Goal: Participate in discussion: Engage in conversation with other users on a specific topic

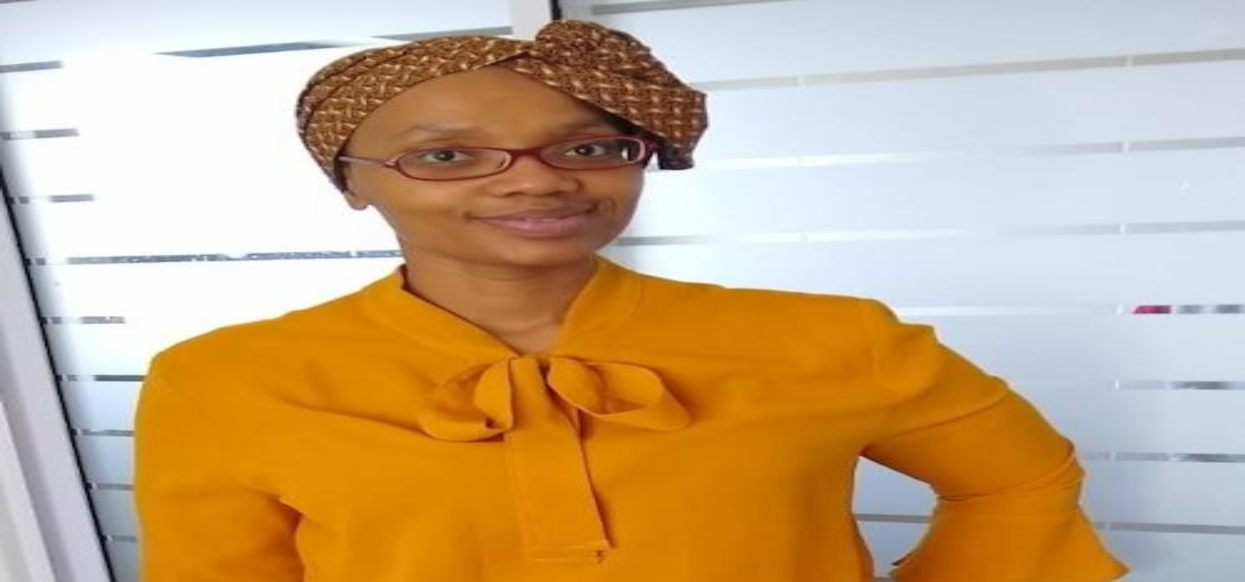
type textarea "*"
click at [151, 411] on link "Peer Sessions" at bounding box center [623, 426] width 1232 height 30
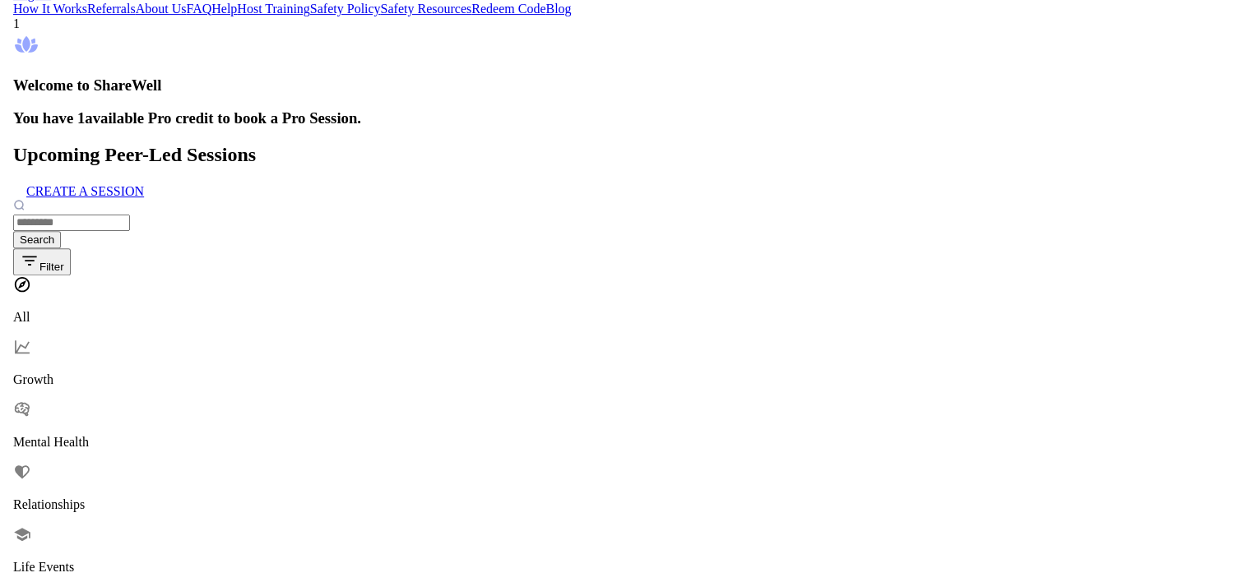
scroll to position [658, 0]
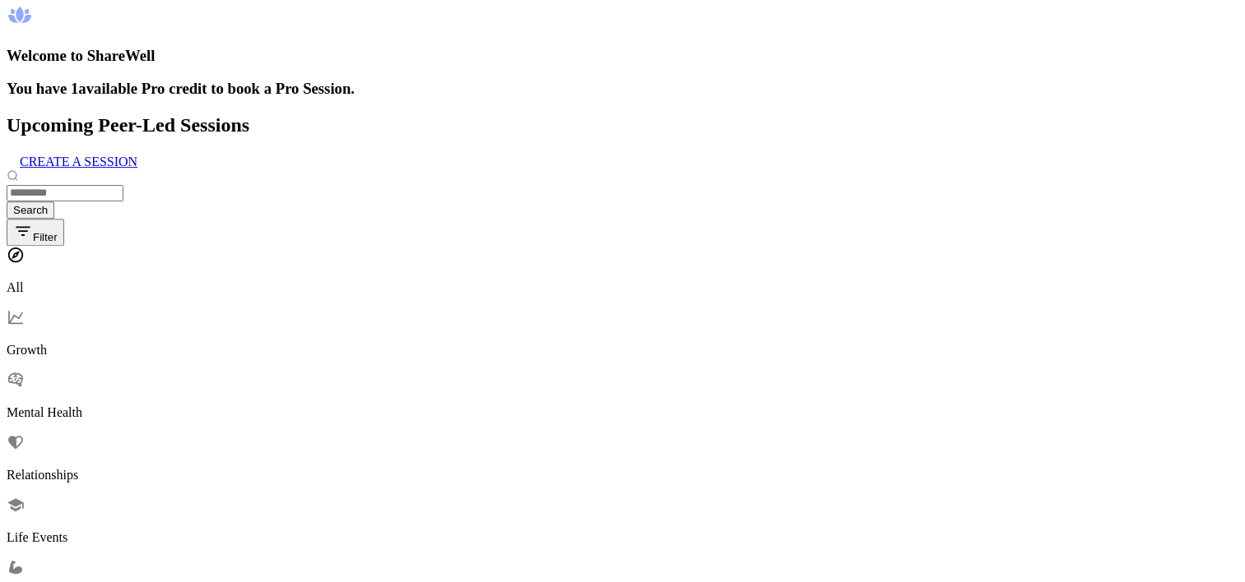
drag, startPoint x: 800, startPoint y: 318, endPoint x: 767, endPoint y: 347, distance: 44.3
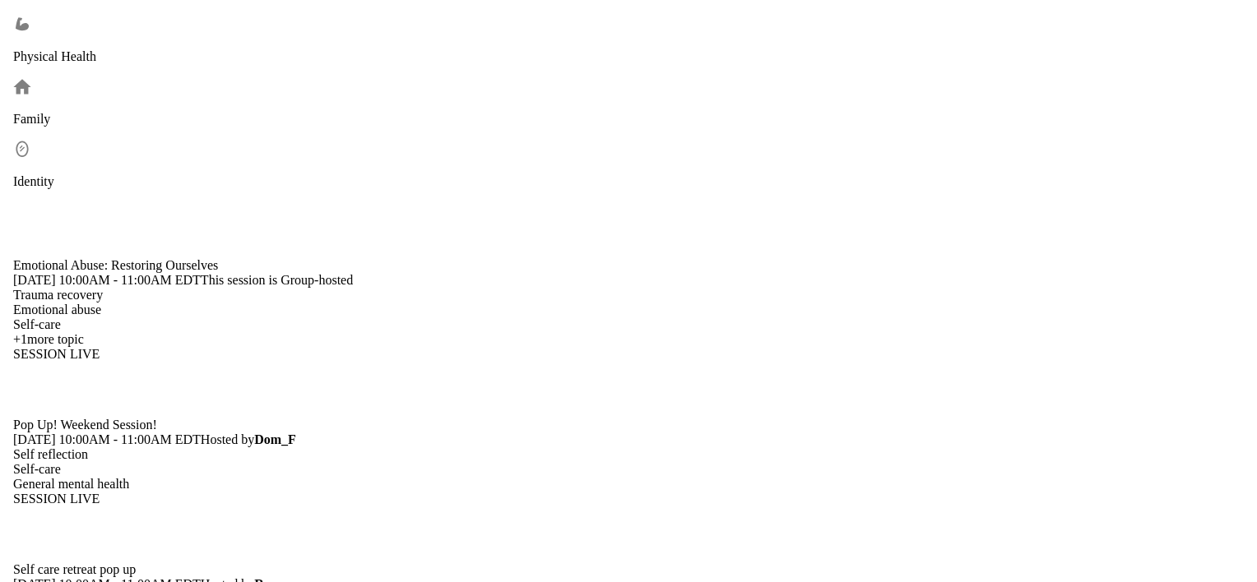
scroll to position [987, 0]
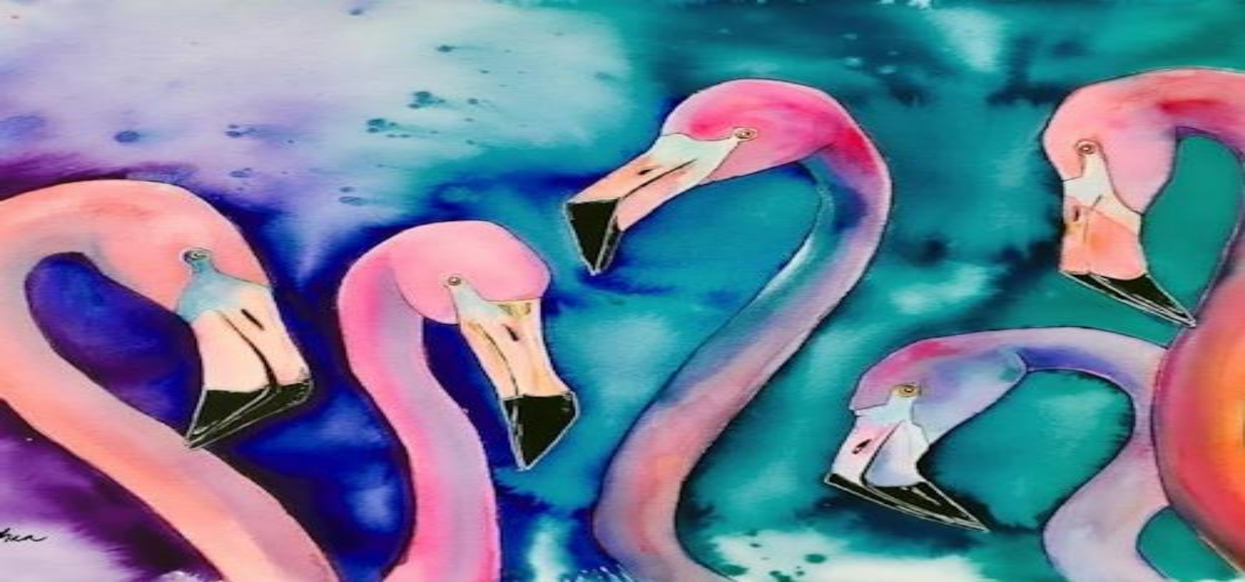
click at [131, 426] on div "Peer Sessions" at bounding box center [623, 433] width 1232 height 15
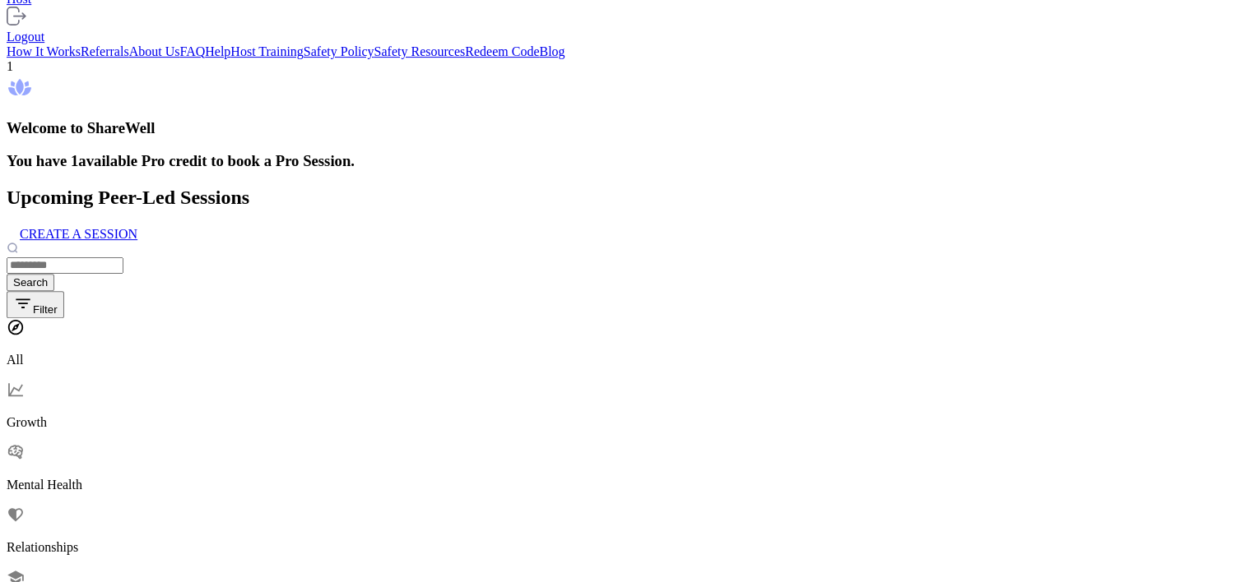
scroll to position [576, 0]
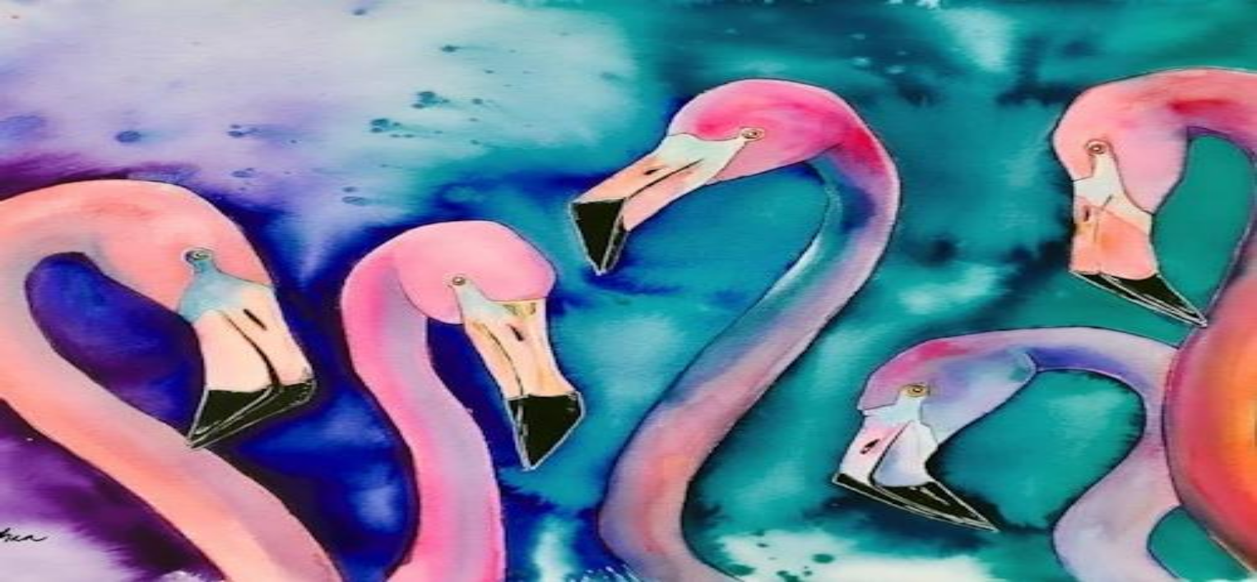
type textarea "**********"
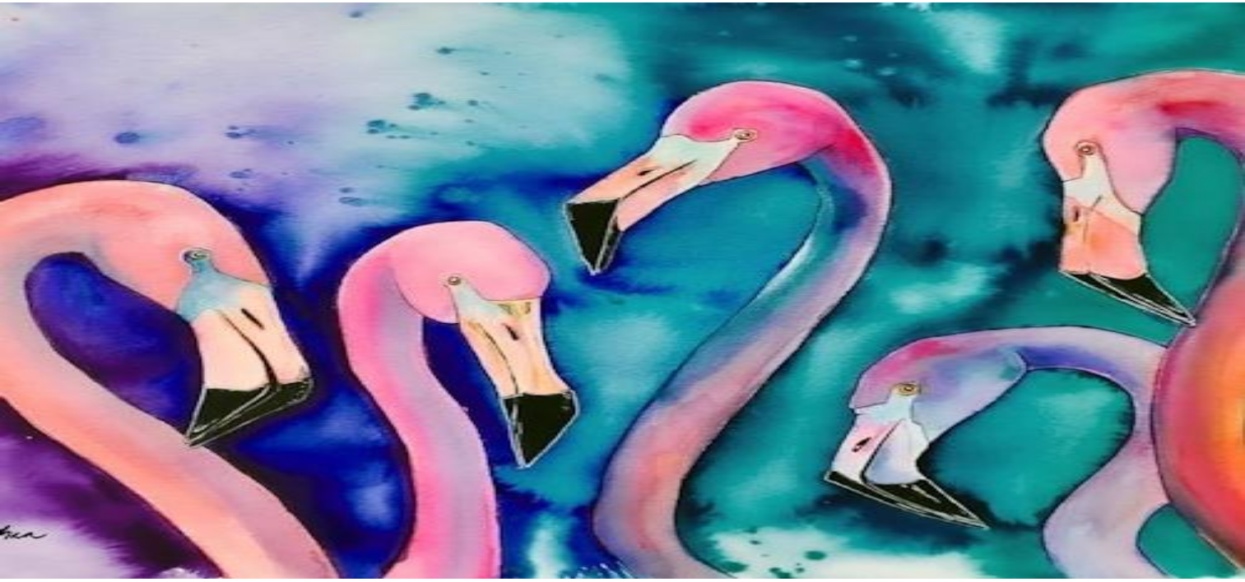
scroll to position [1367, 0]
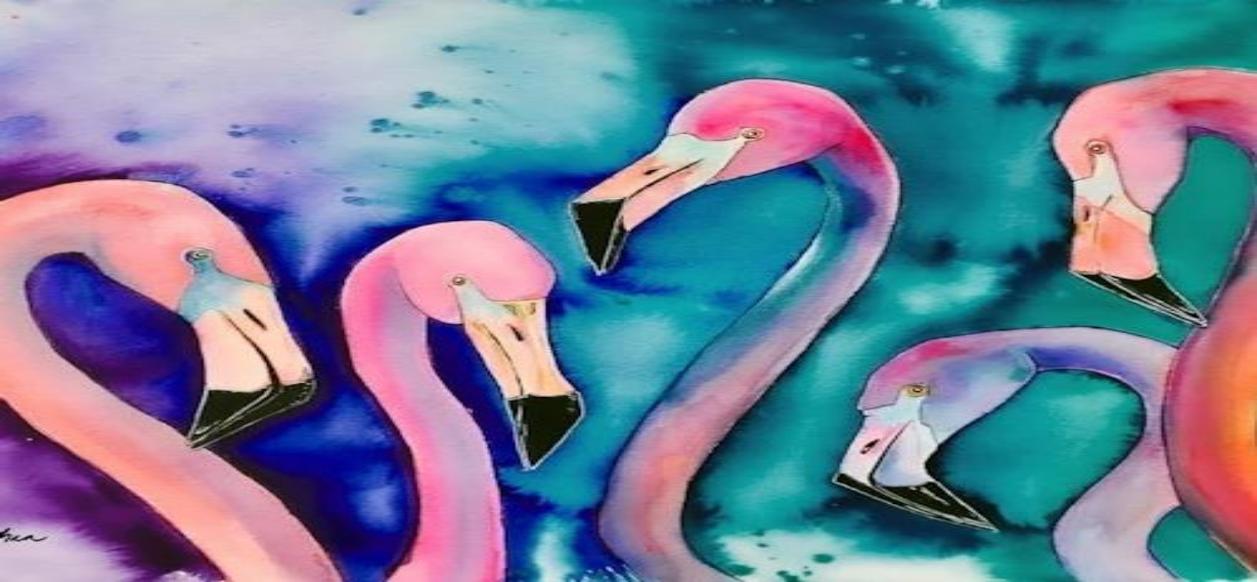
click at [131, 64] on img at bounding box center [628, 291] width 1257 height 582
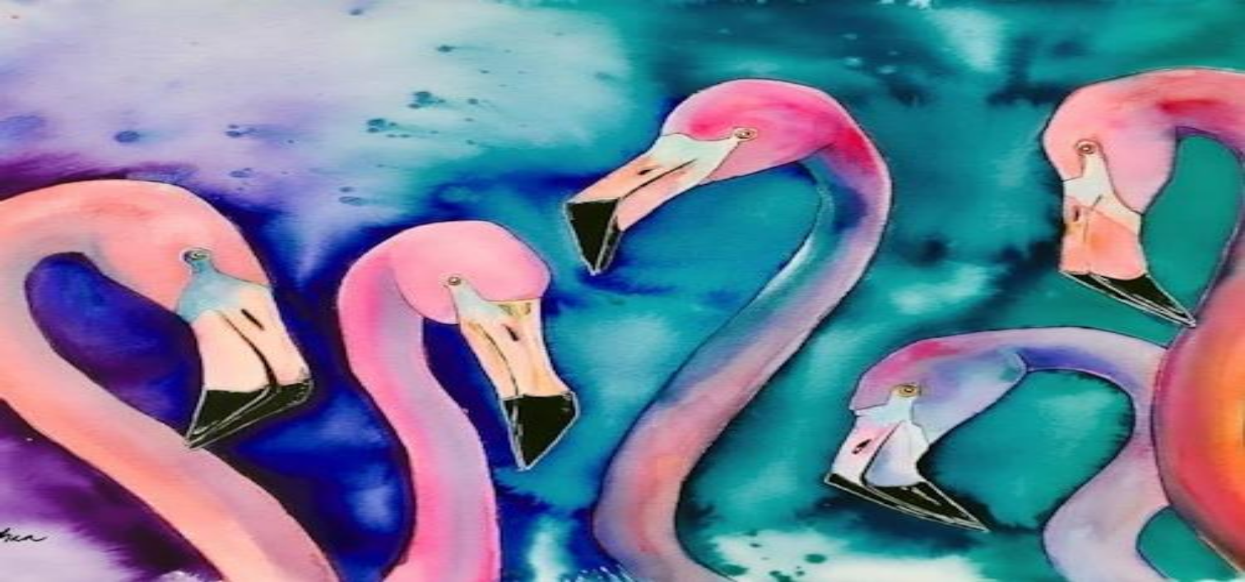
click at [139, 426] on div "Peer Sessions" at bounding box center [623, 433] width 1232 height 15
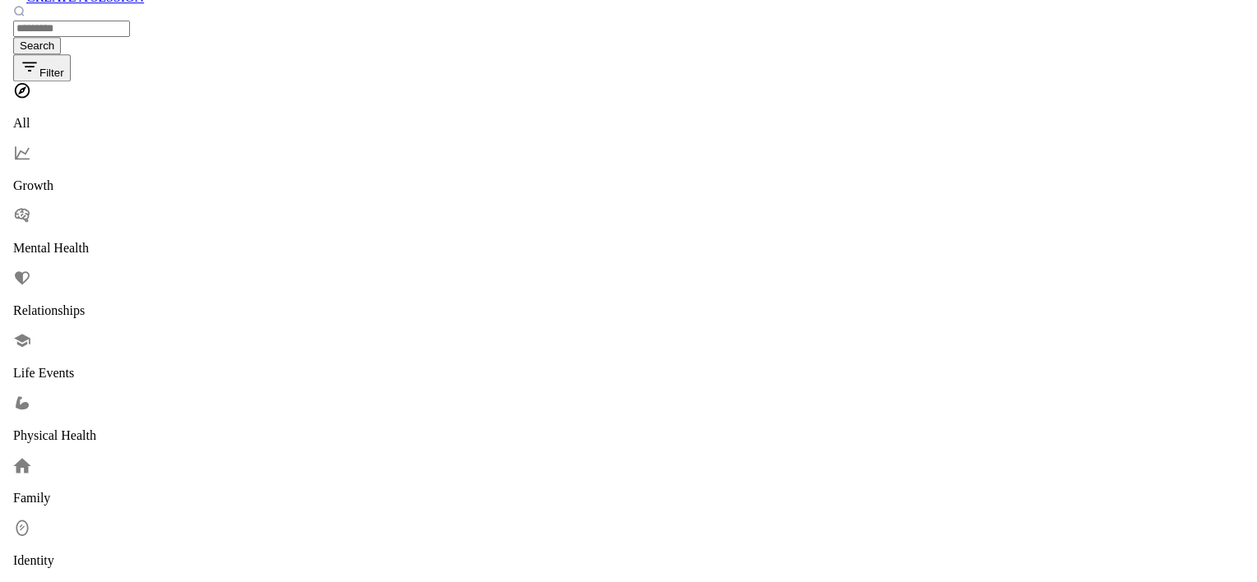
scroll to position [905, 0]
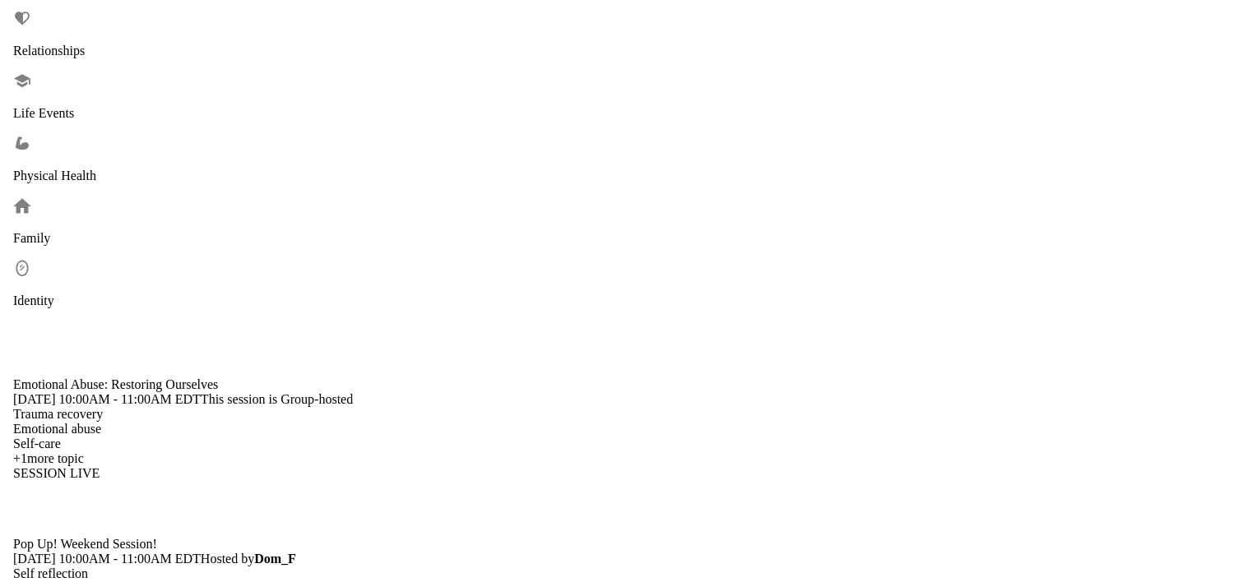
scroll to position [1152, 0]
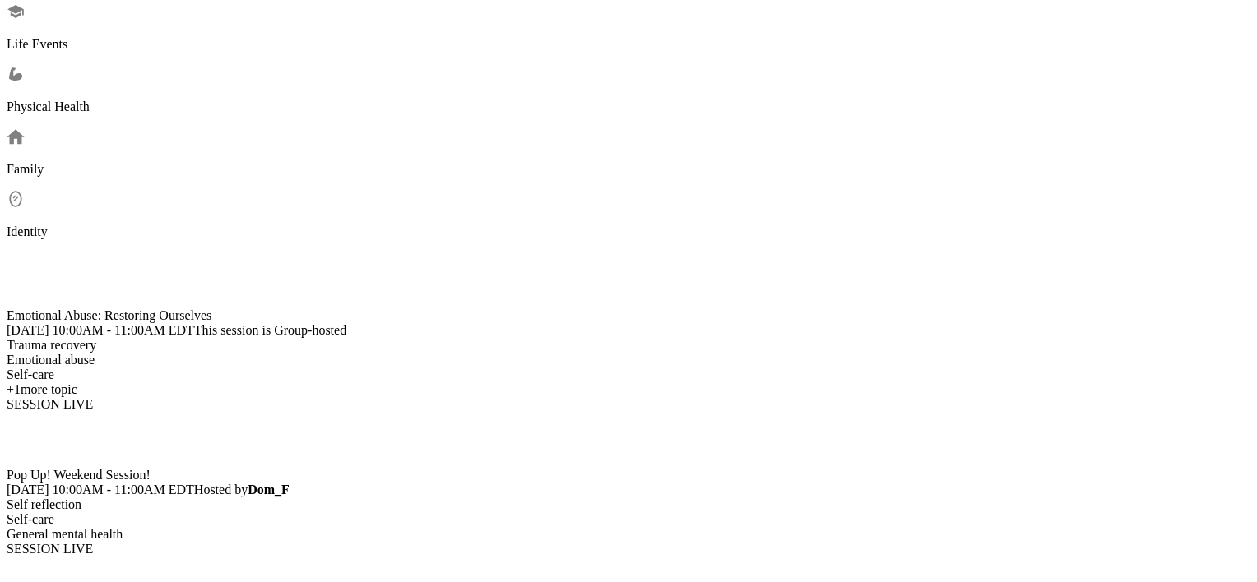
scroll to position [247, 0]
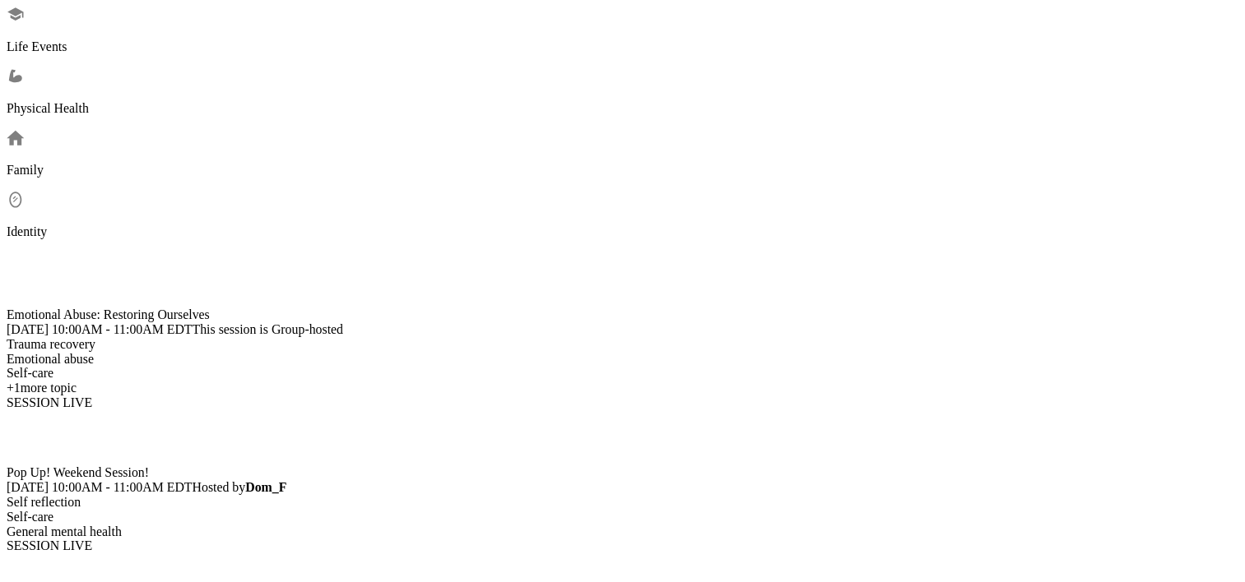
scroll to position [494, 0]
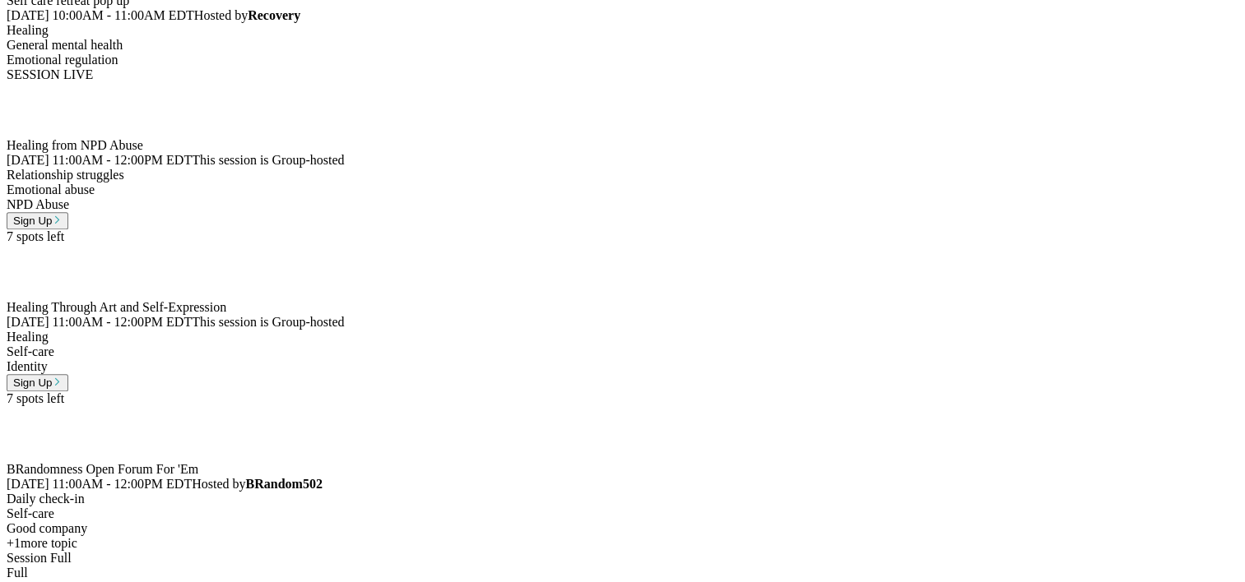
scroll to position [1974, 0]
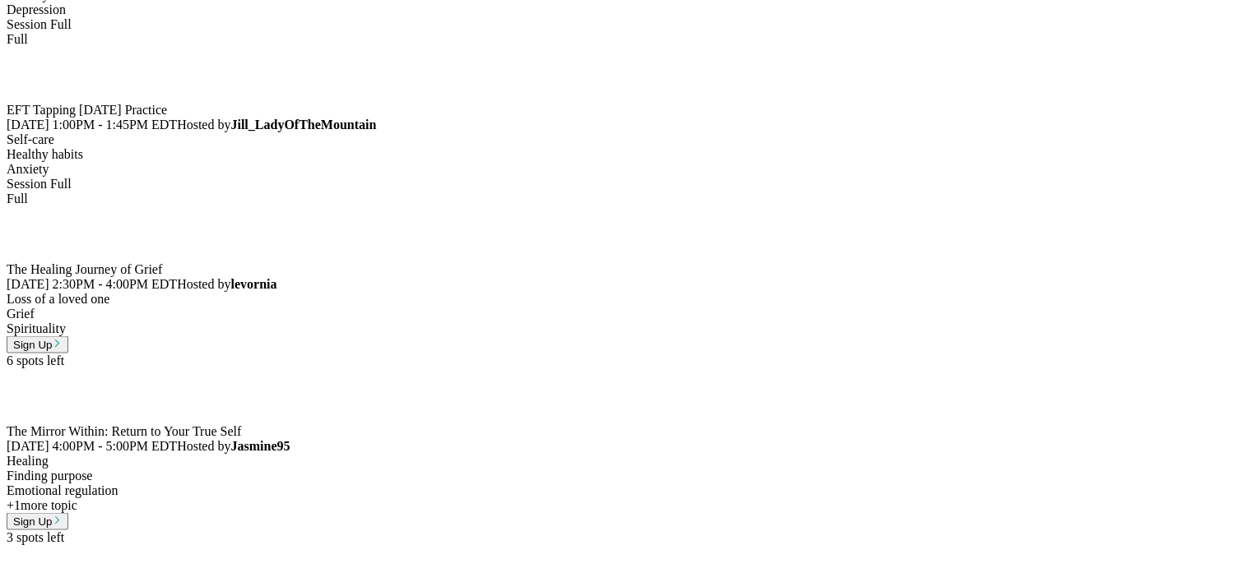
scroll to position [3126, 0]
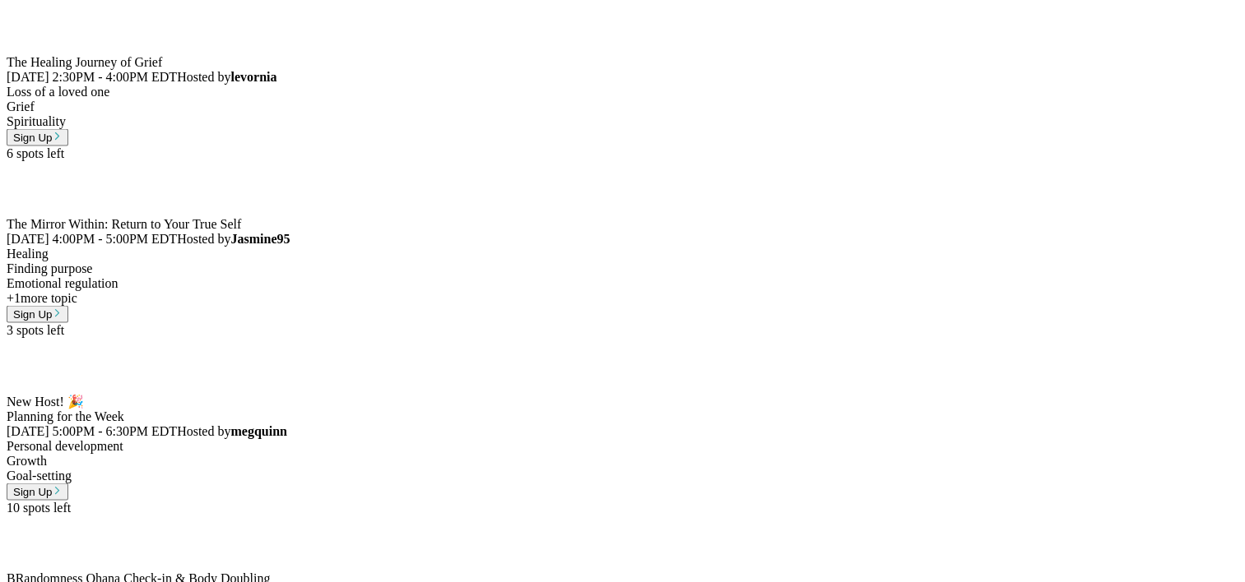
scroll to position [3373, 0]
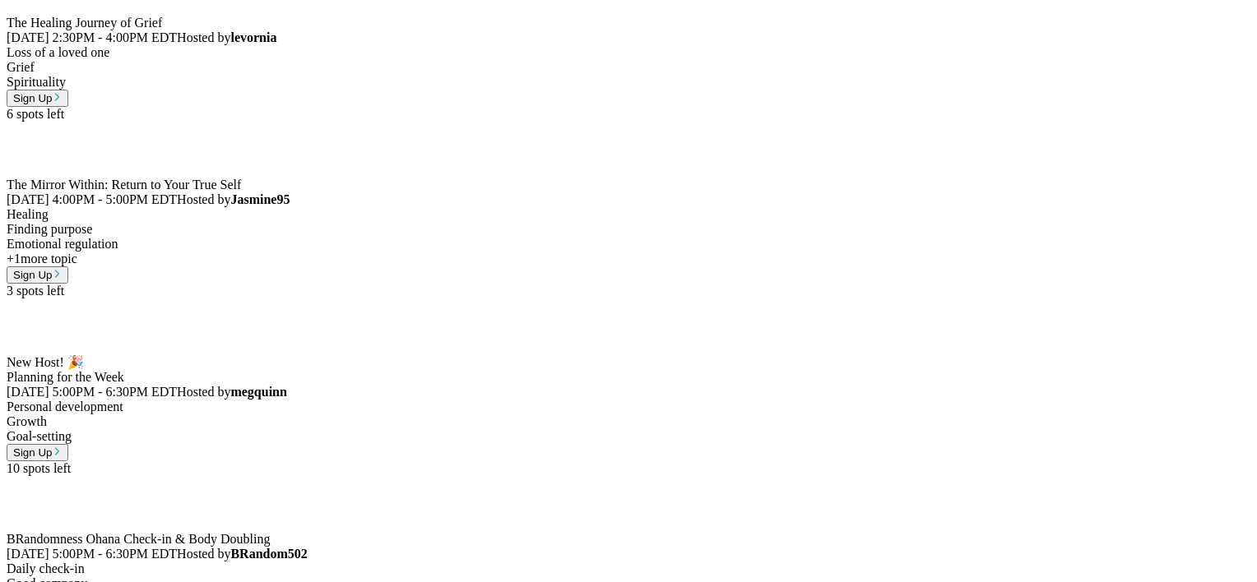
type textarea "*"
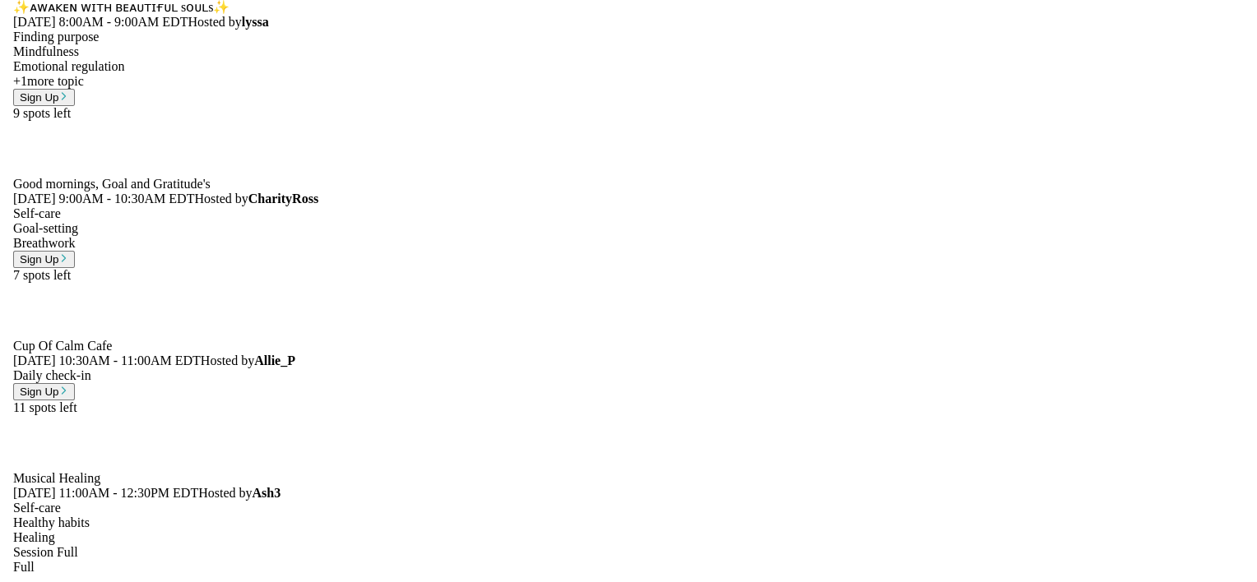
scroll to position [6417, 0]
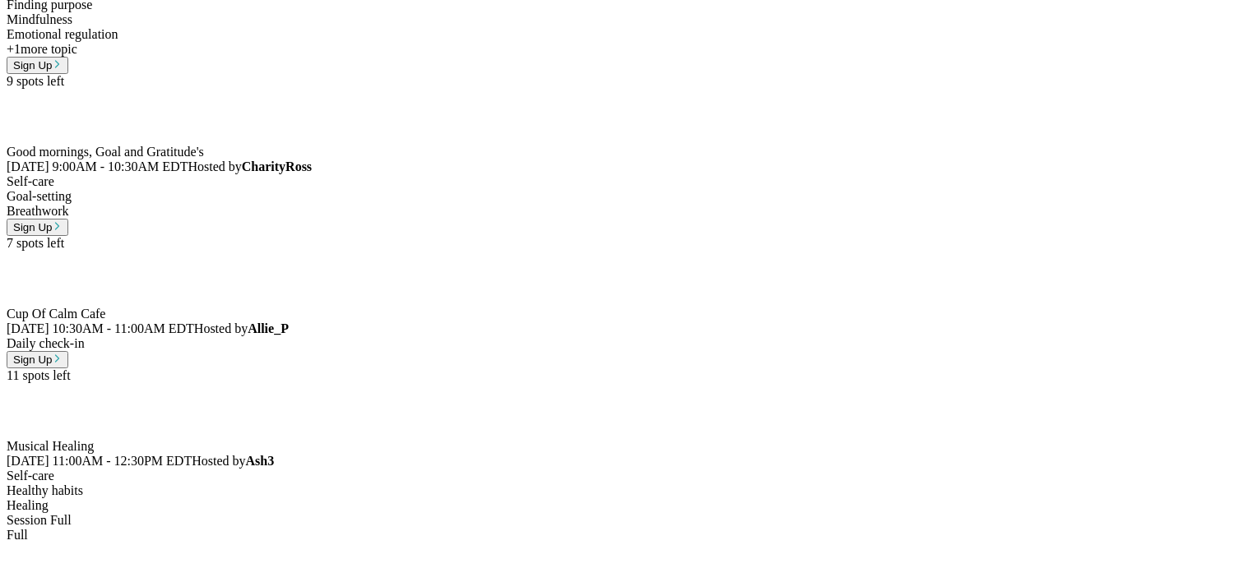
scroll to position [165, 0]
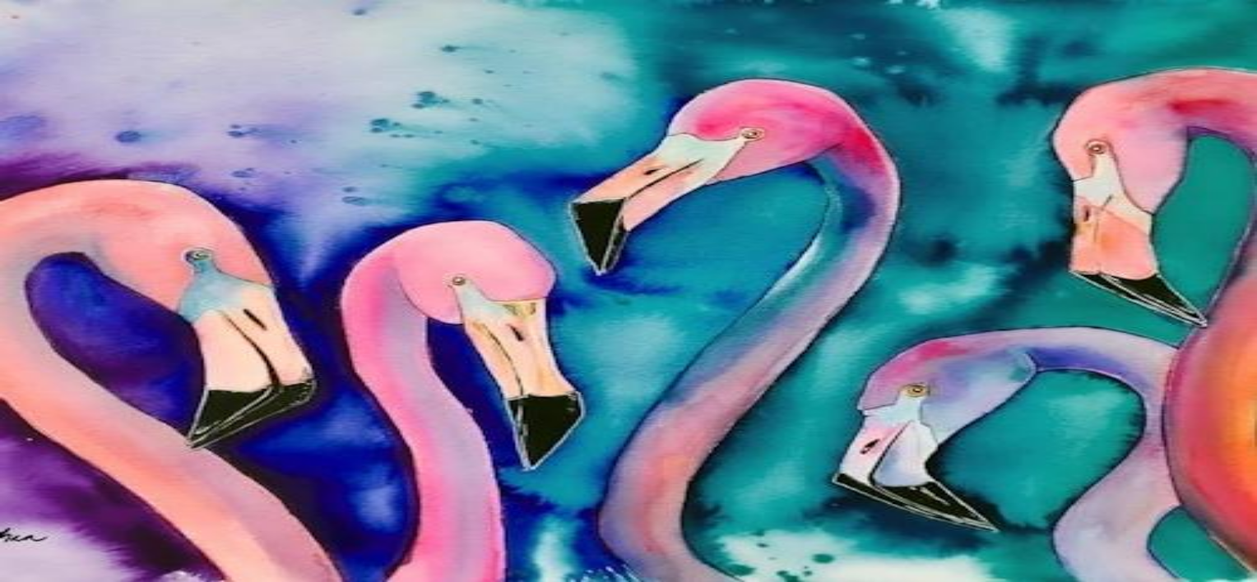
scroll to position [1631, 0]
drag, startPoint x: 362, startPoint y: 148, endPoint x: 309, endPoint y: 215, distance: 84.9
drag, startPoint x: 309, startPoint y: 215, endPoint x: 690, endPoint y: 552, distance: 508.8
type textarea "**********"
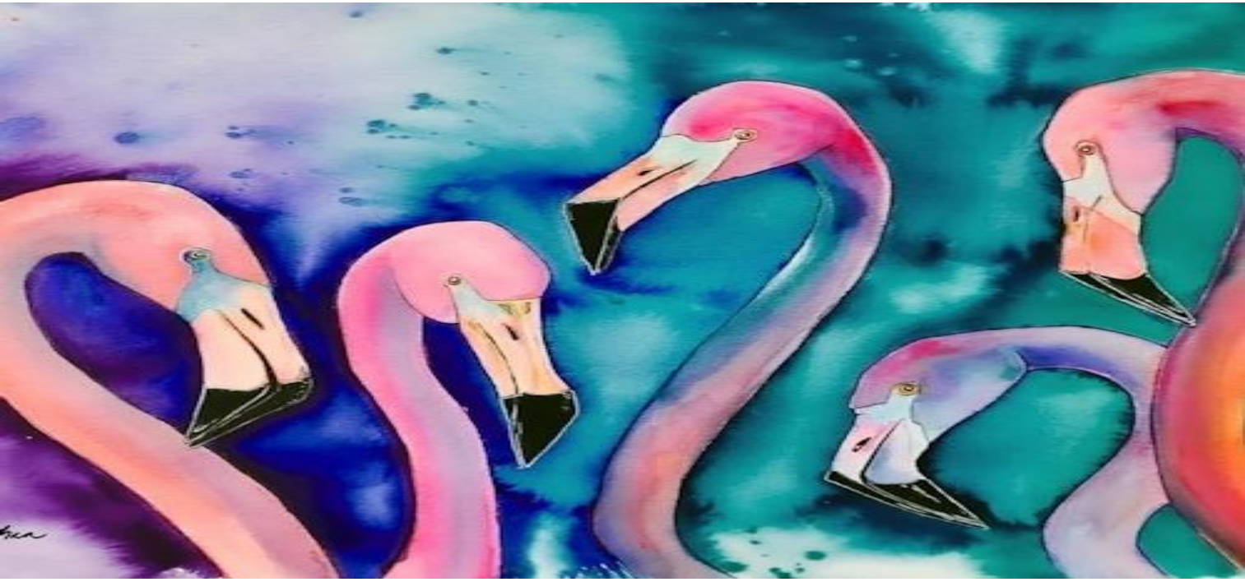
scroll to position [1678, 0]
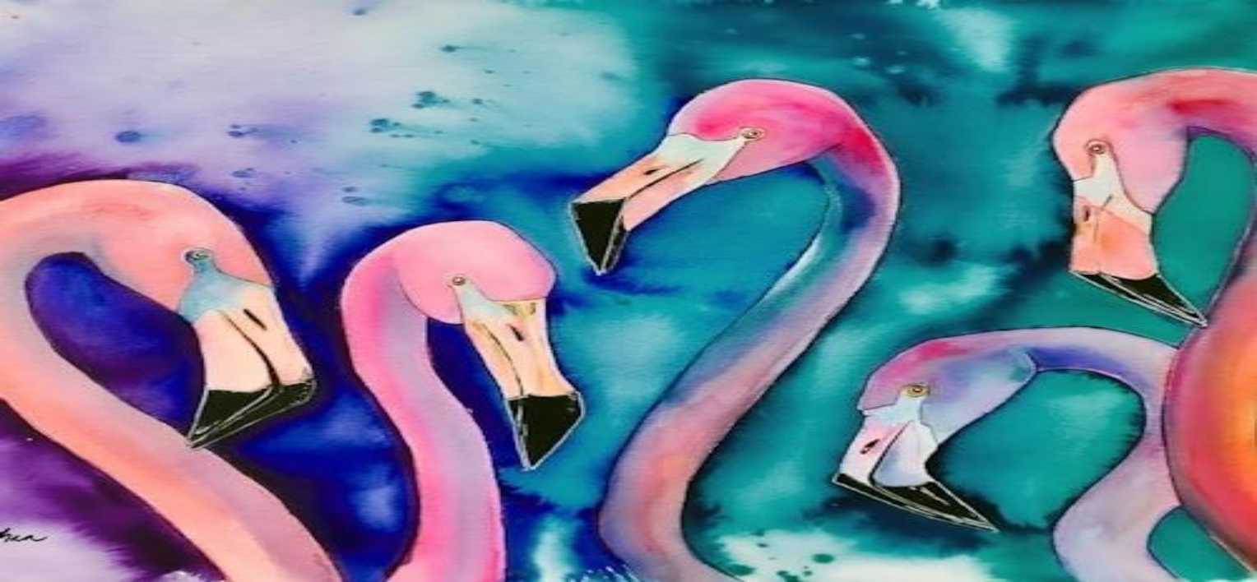
click at [173, 411] on link "Peer Sessions" at bounding box center [629, 426] width 1244 height 30
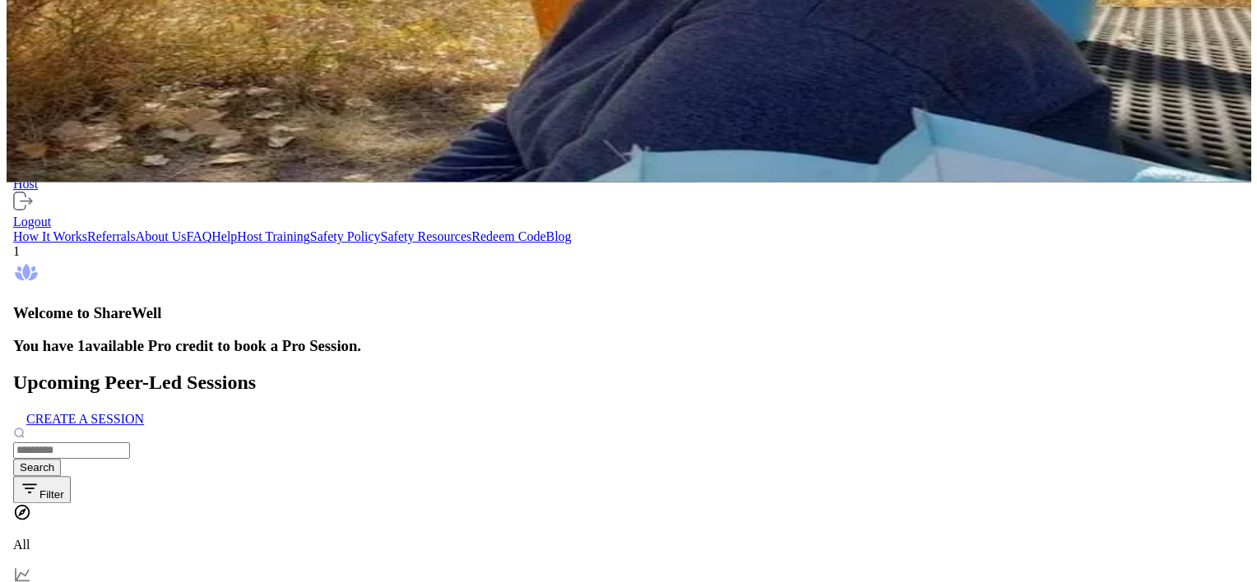
scroll to position [411, 0]
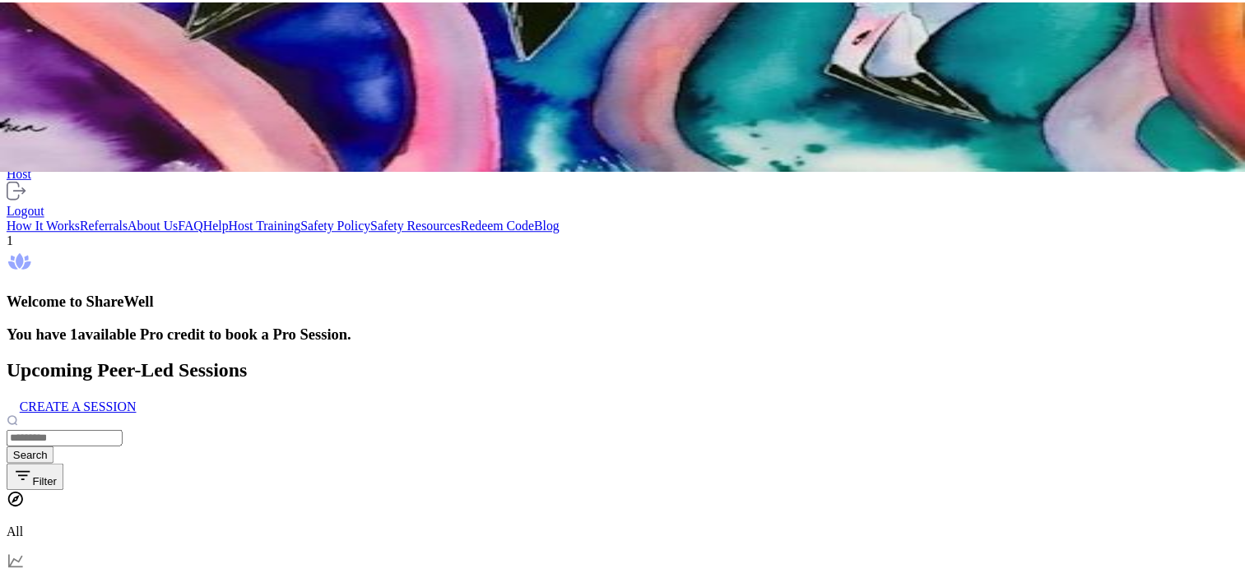
scroll to position [451, 0]
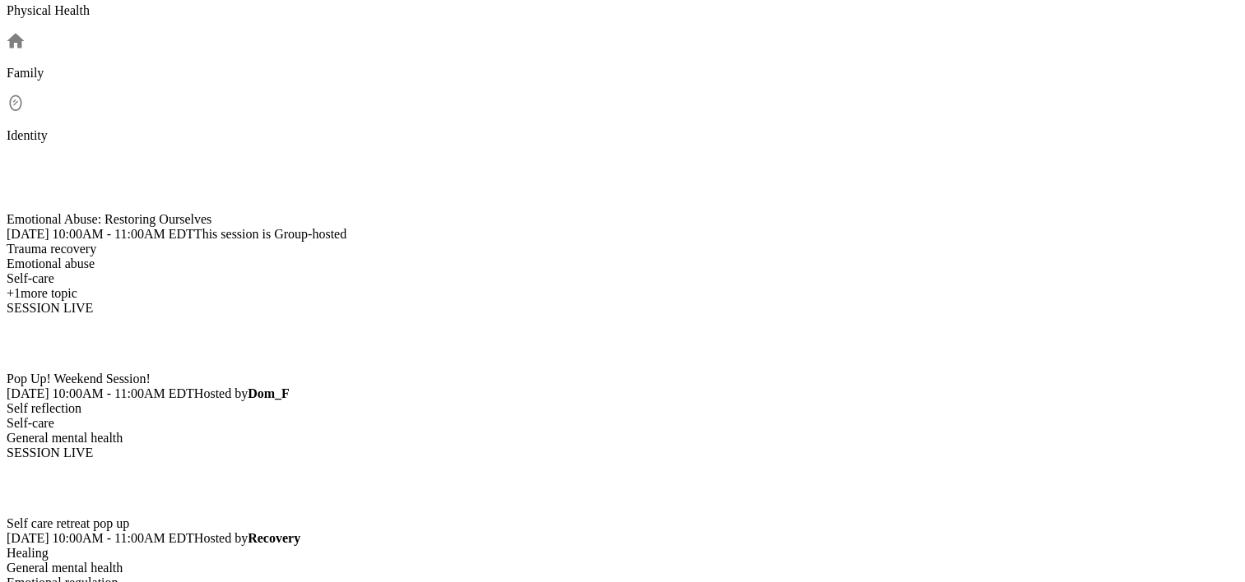
scroll to position [1274, 0]
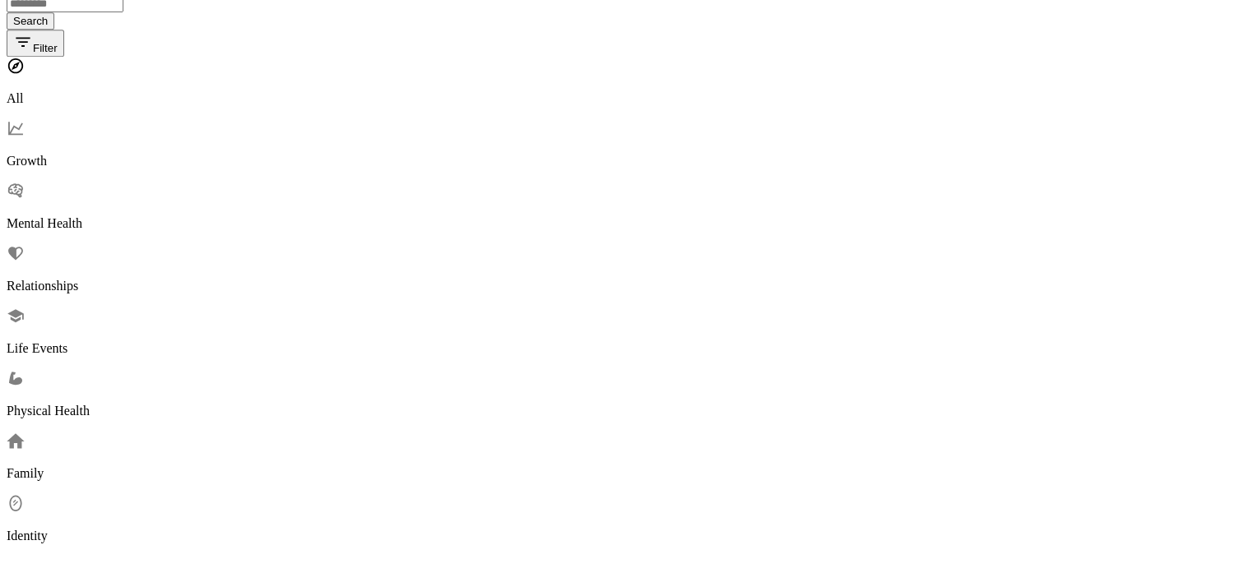
scroll to position [862, 0]
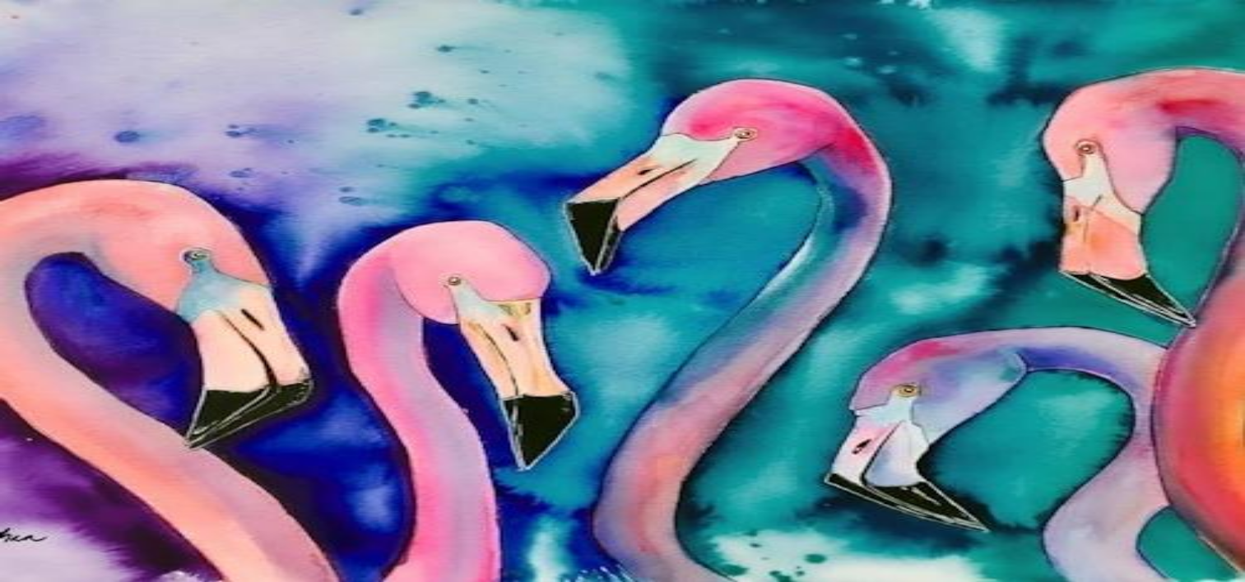
click at [88, 342] on div "Home 6 Scheduled Pro Sessions Peer Sessions Chat Friends Activity Host" at bounding box center [623, 474] width 1232 height 265
click at [109, 426] on link "Peer Sessions" at bounding box center [623, 441] width 1232 height 30
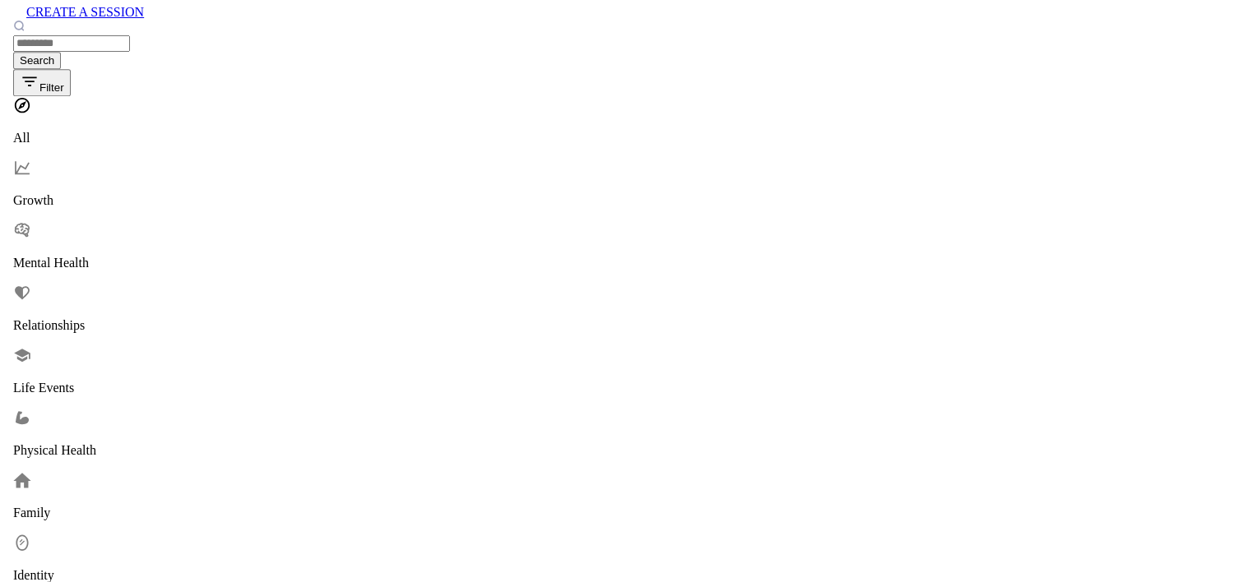
scroll to position [576, 0]
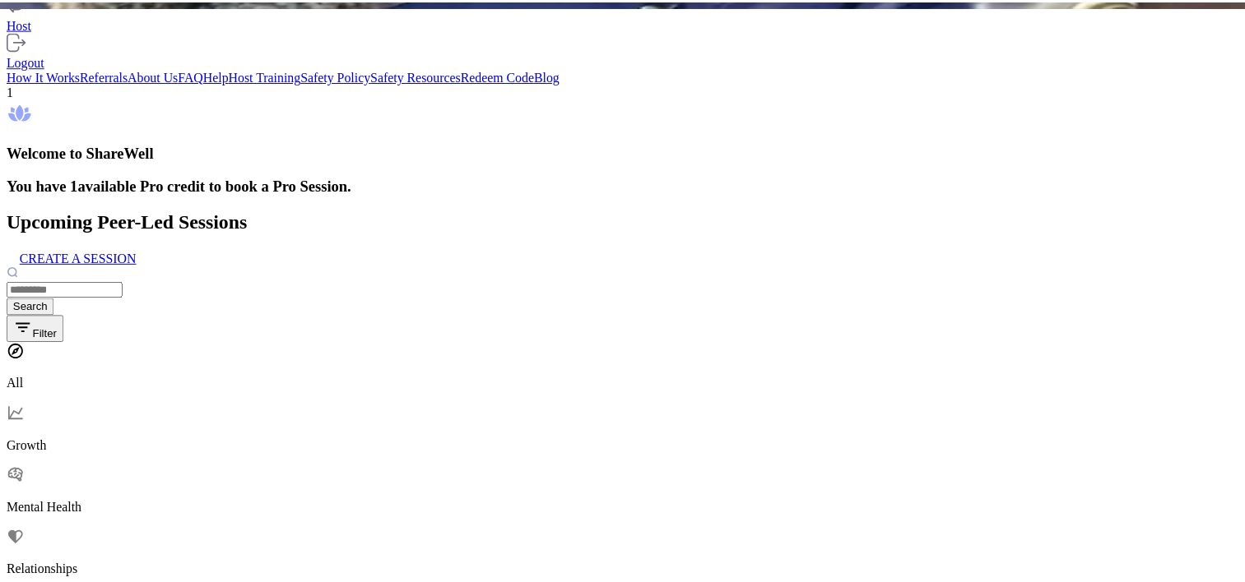
scroll to position [165, 0]
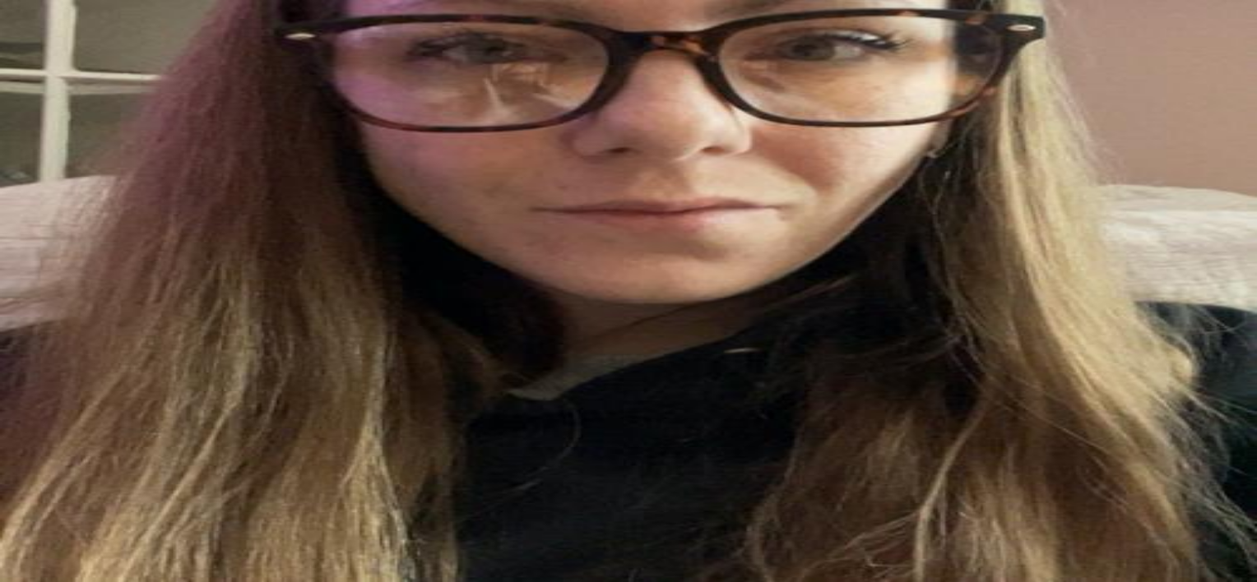
type textarea "*"
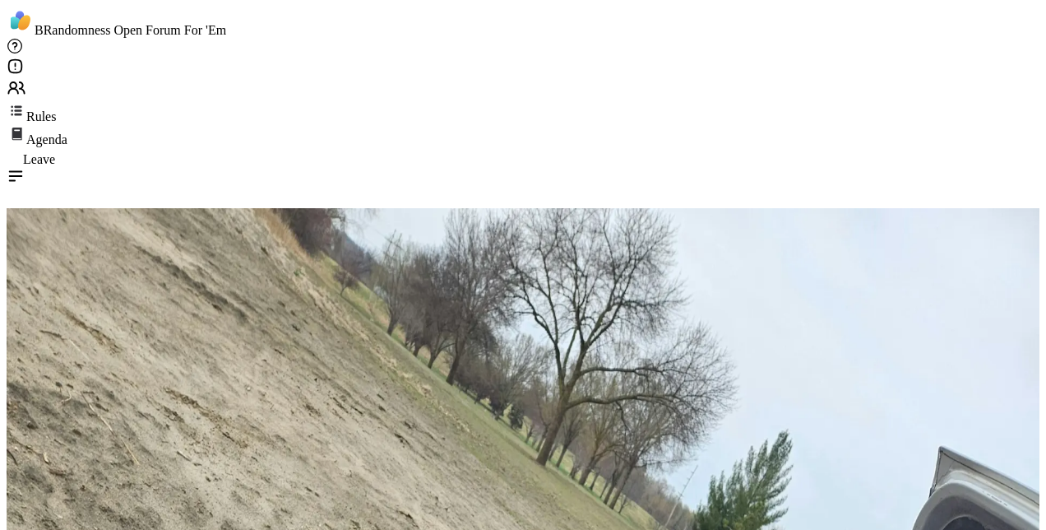
click at [26, 78] on icon at bounding box center [17, 88] width 20 height 20
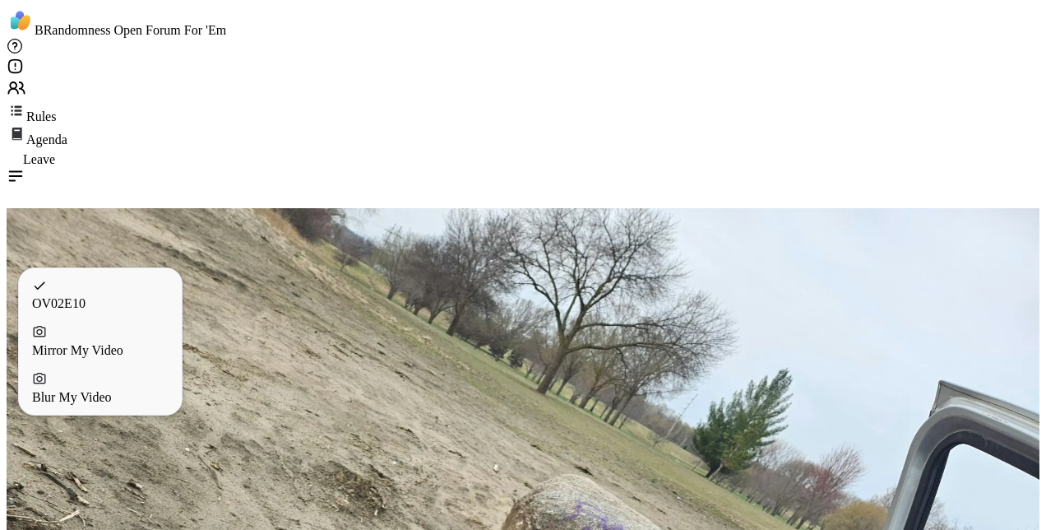
click at [153, 401] on div "Blur My Video" at bounding box center [100, 388] width 137 height 34
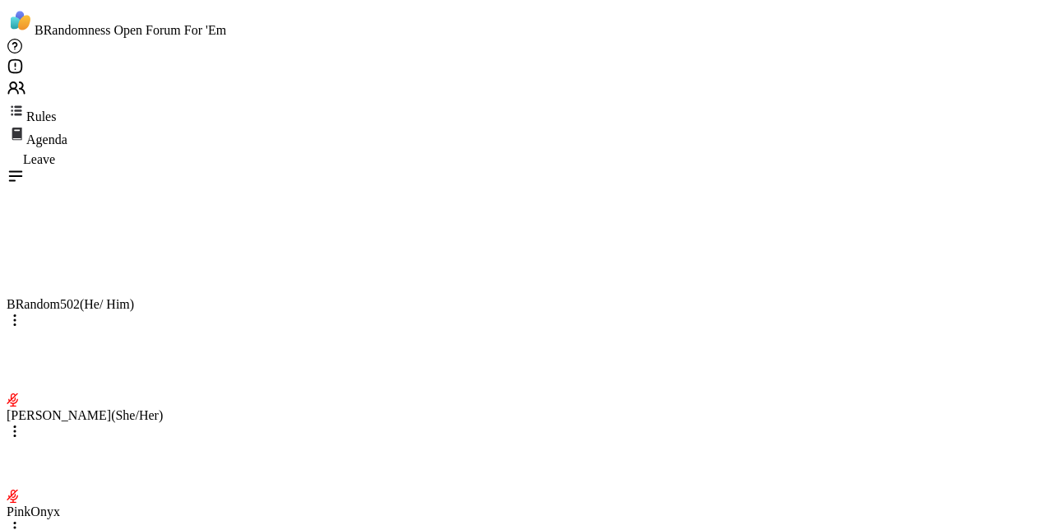
type textarea "*"
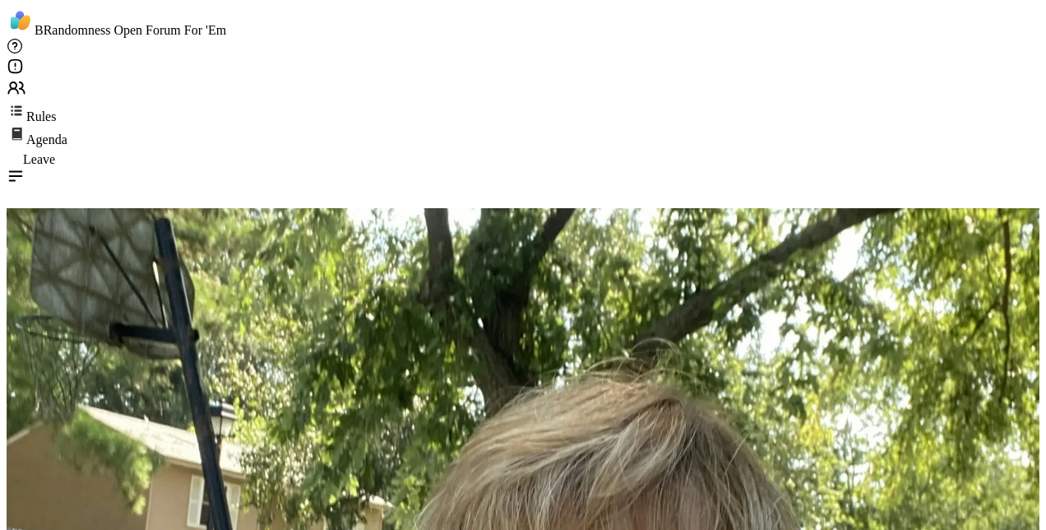
scroll to position [359, 0]
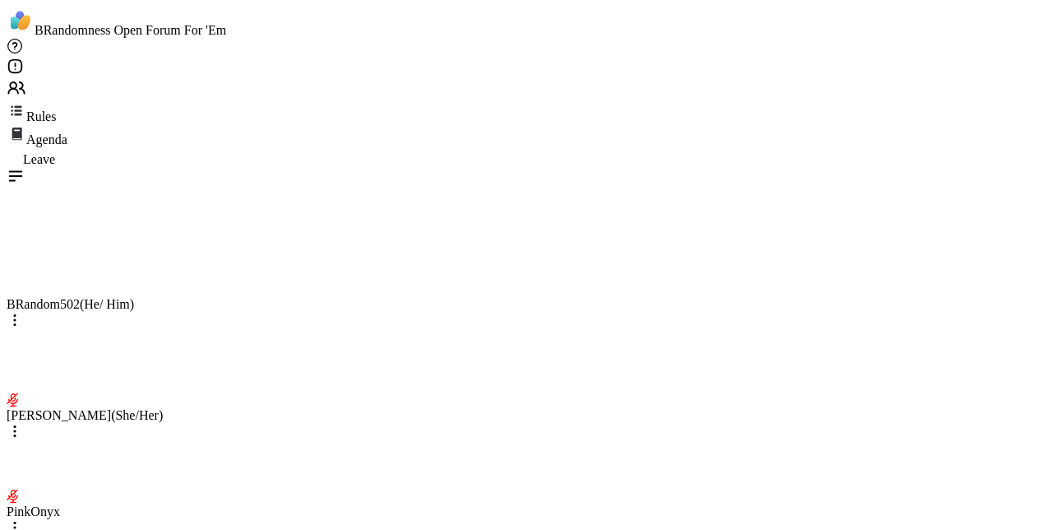
type textarea "**********"
click at [23, 147] on icon at bounding box center [15, 155] width 16 height 16
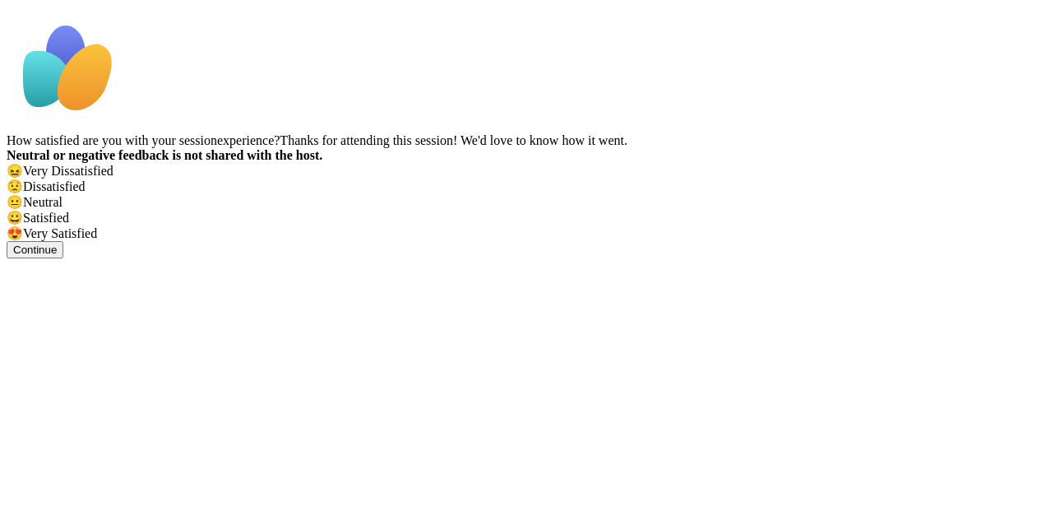
click at [23, 178] on span "😖" at bounding box center [15, 171] width 16 height 14
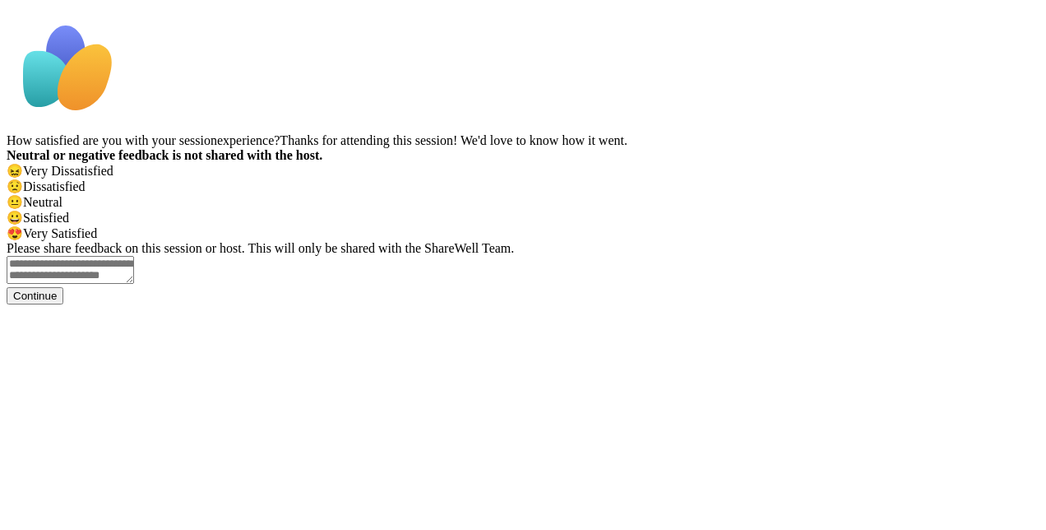
click at [134, 284] on textarea at bounding box center [71, 270] width 128 height 28
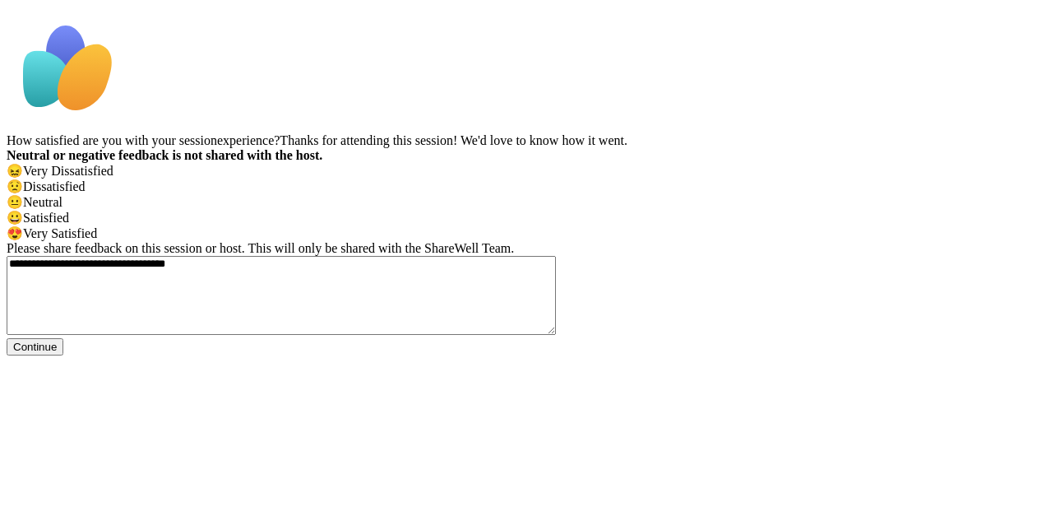
type textarea "**********"
click at [63, 355] on button "Continue" at bounding box center [35, 346] width 57 height 17
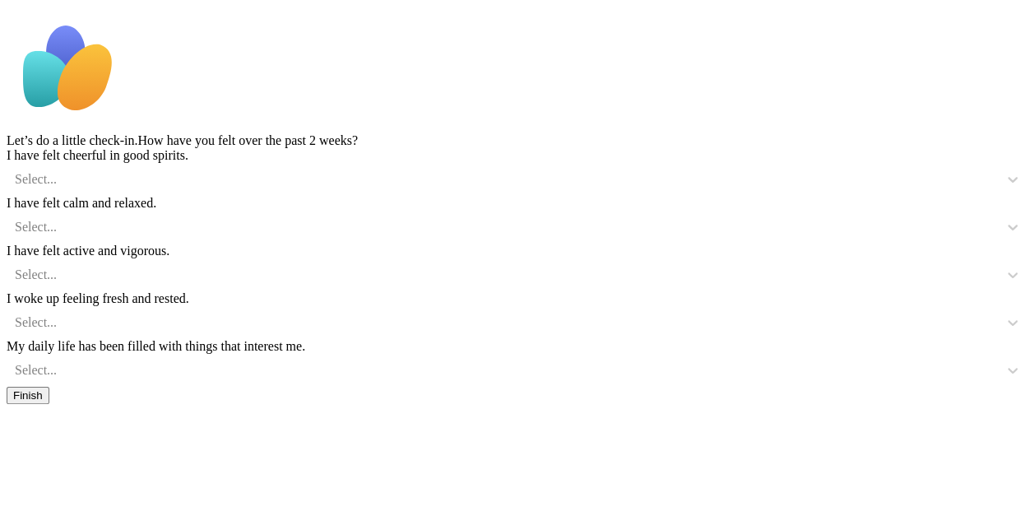
click at [49, 404] on button "Finish" at bounding box center [28, 395] width 43 height 17
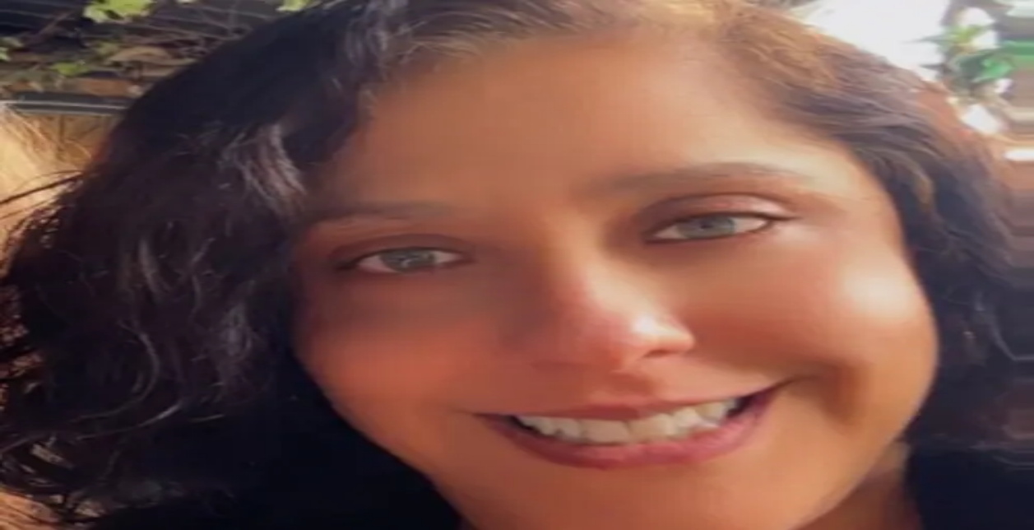
click at [171, 464] on link "Chat 2" at bounding box center [517, 486] width 1021 height 44
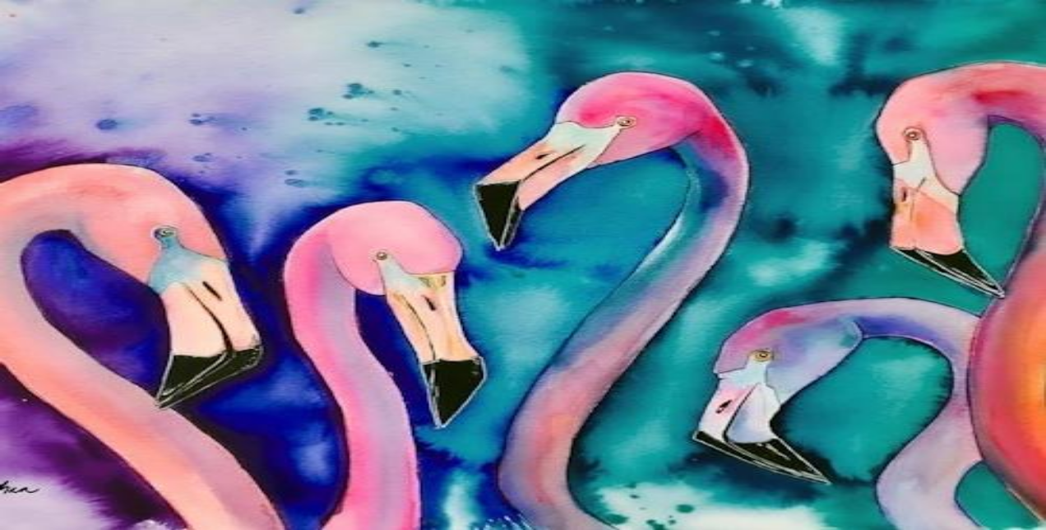
scroll to position [1842, 0]
click at [123, 327] on div "Home 6 Scheduled Pro Sessions Peer Sessions Chat 2 Friends Activity Host" at bounding box center [523, 467] width 1033 height 280
click at [128, 327] on div "Home 6 Scheduled Pro Sessions Peer Sessions Chat 2 Friends Activity Host" at bounding box center [523, 467] width 1033 height 280
click at [130, 327] on div "Home 6 Scheduled Pro Sessions Peer Sessions Chat 2 Friends Activity Host" at bounding box center [523, 467] width 1033 height 280
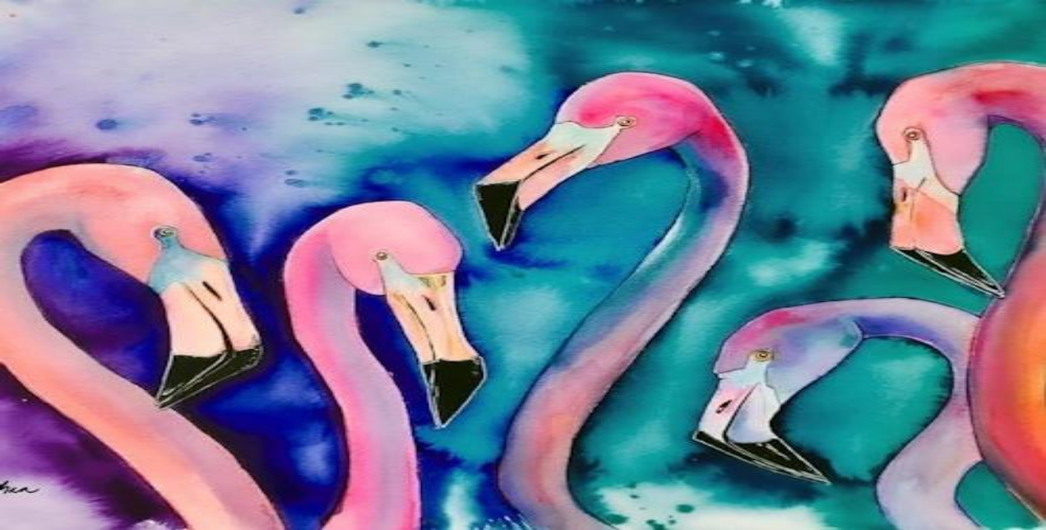
scroll to position [3321, 0]
type textarea "**********"
click at [104, 327] on div "Home 6 Scheduled Pro Sessions Peer Sessions Chat 3 Friends Activity Host" at bounding box center [523, 467] width 1033 height 280
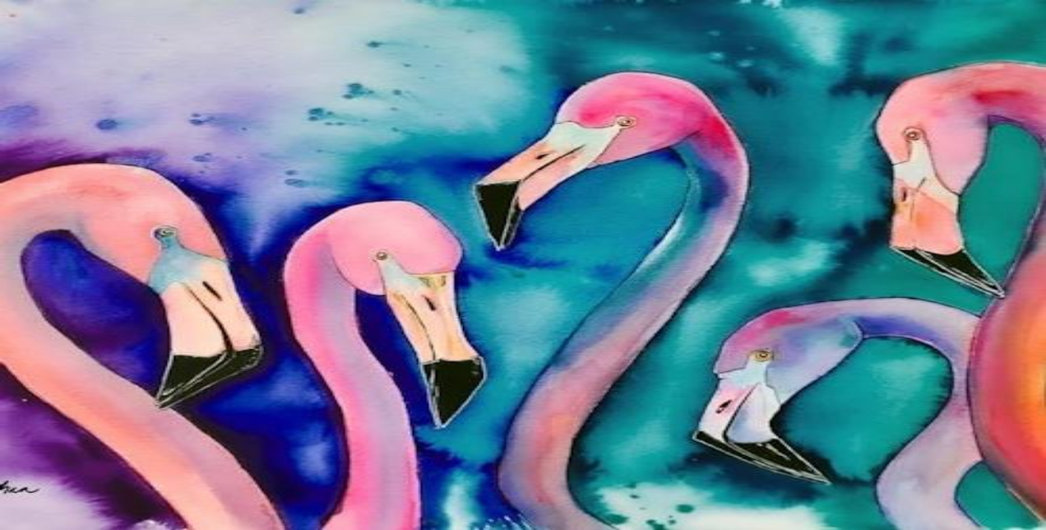
type textarea "**********"
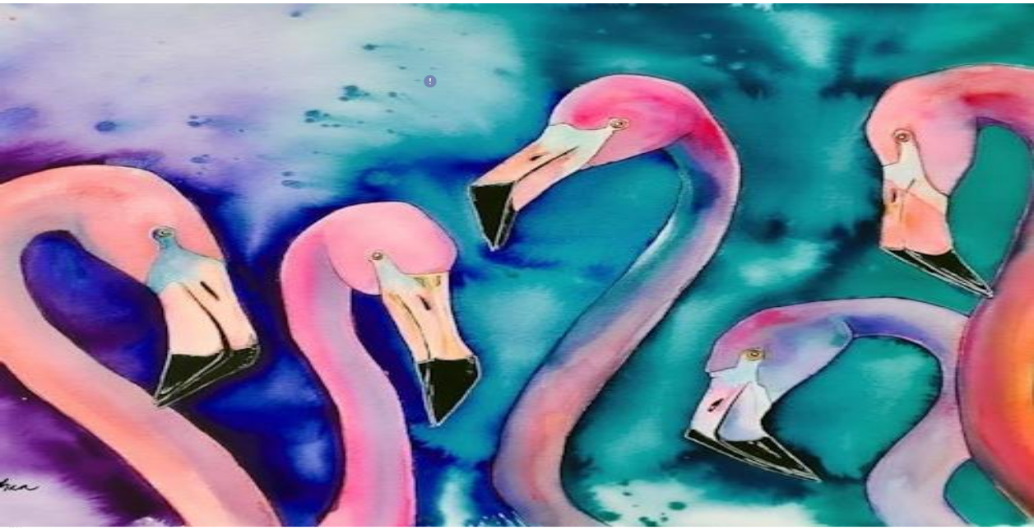
scroll to position [1818, 0]
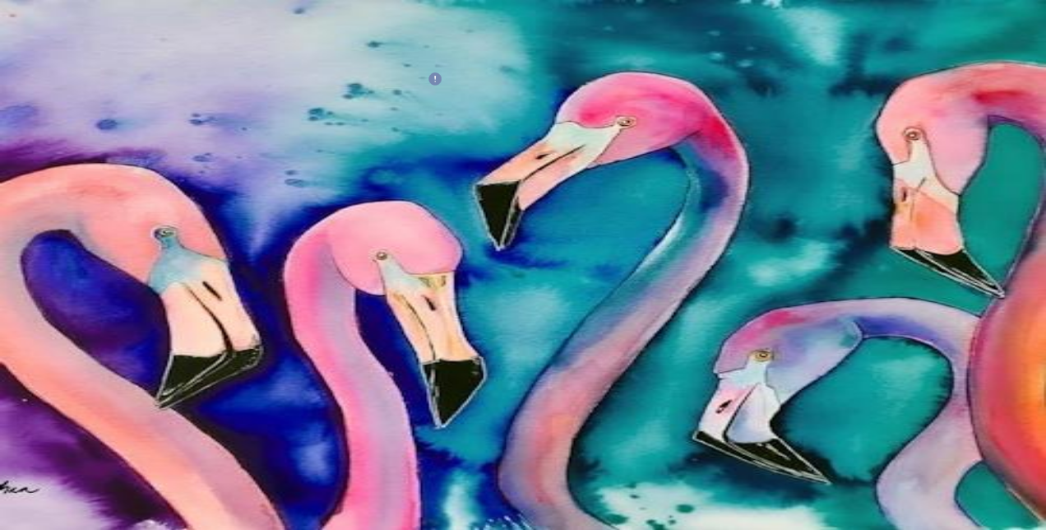
click at [53, 350] on div "Home 6 Scheduled" at bounding box center [523, 357] width 1033 height 15
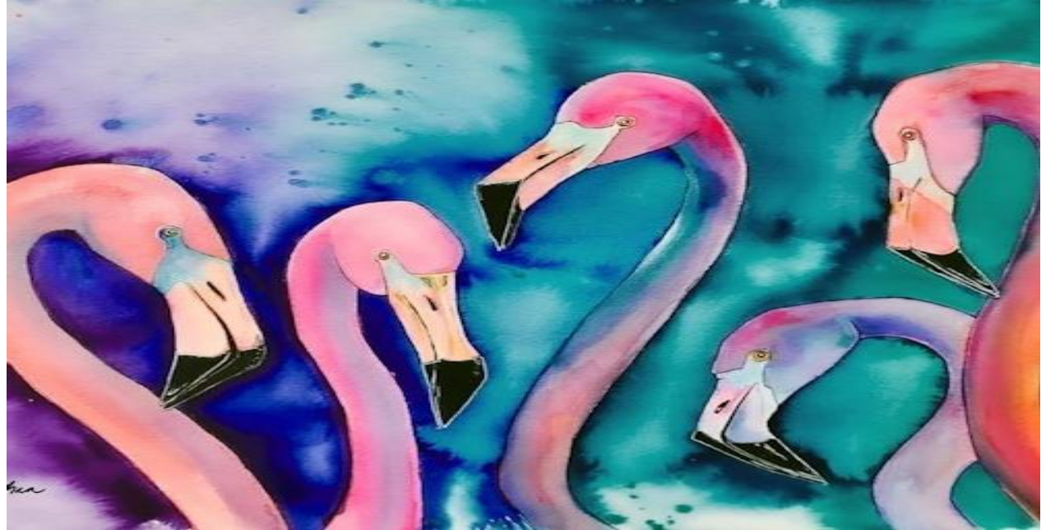
scroll to position [82, 0]
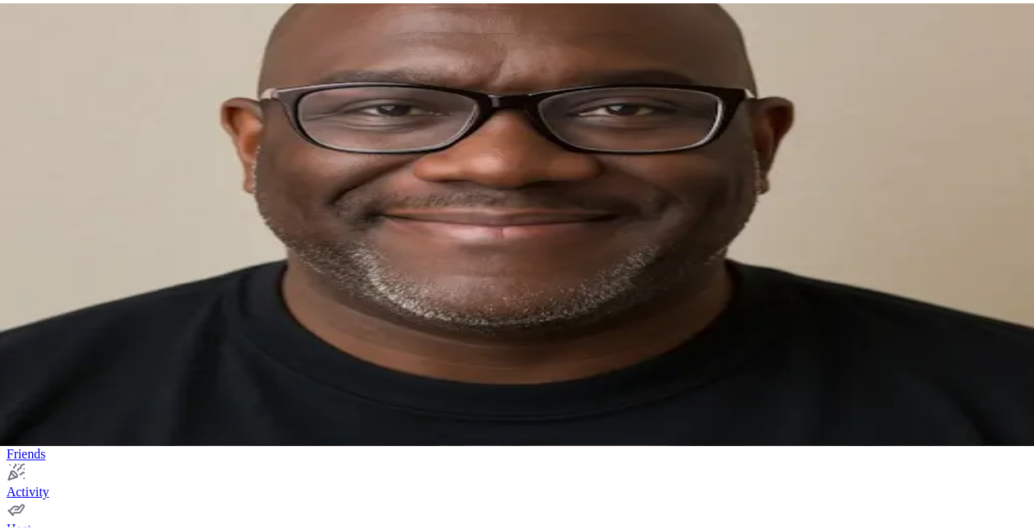
scroll to position [329, 0]
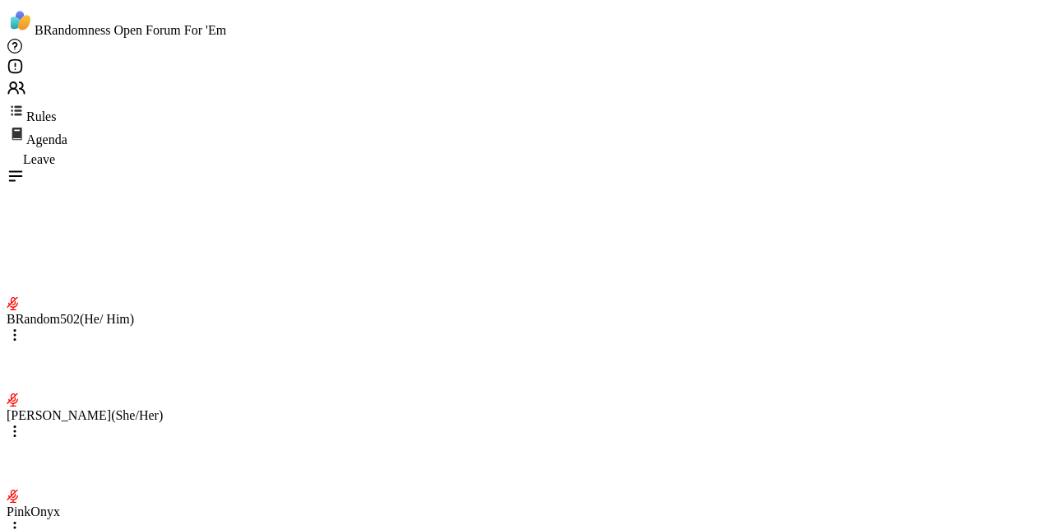
scroll to position [3752, 0]
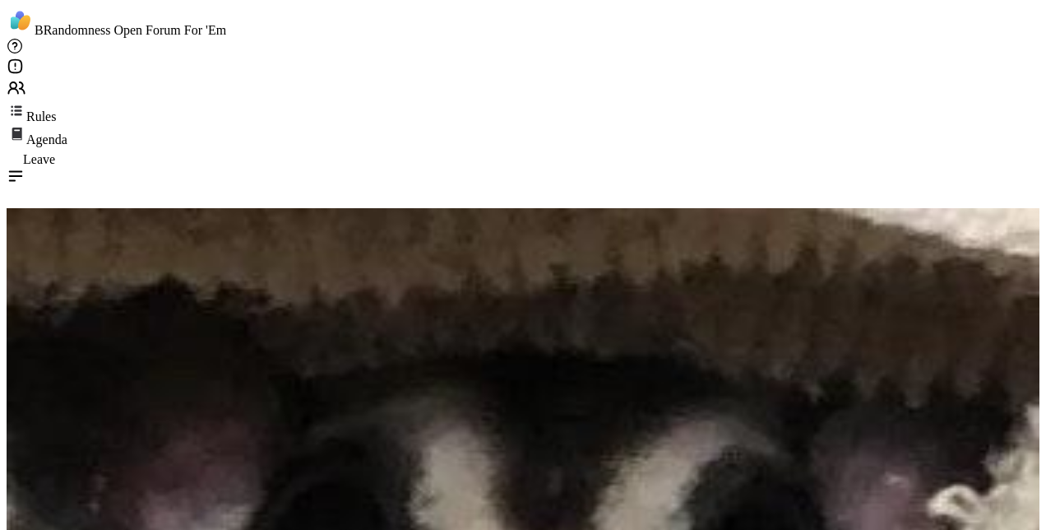
click at [972, 147] on div "Leave" at bounding box center [523, 157] width 1033 height 20
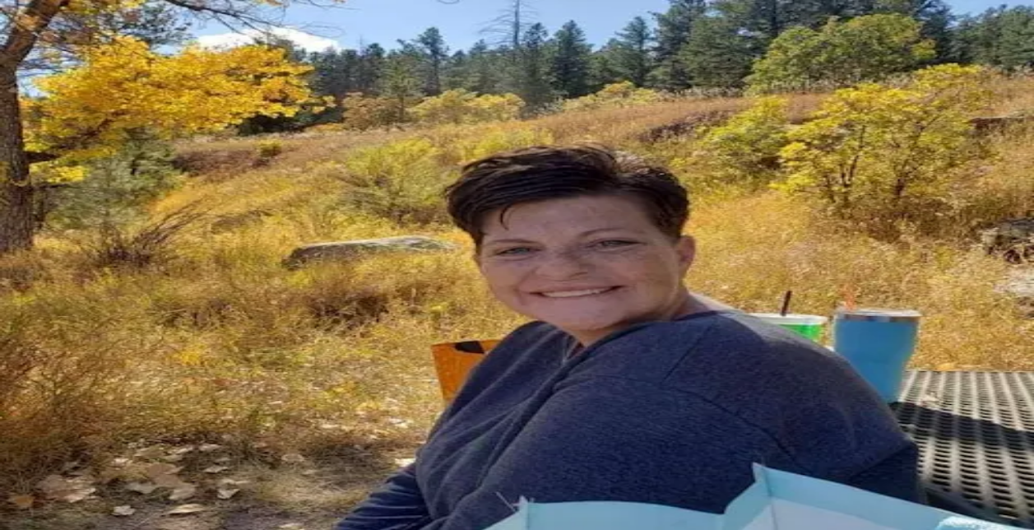
click at [735, 15] on div "Your session “ BRandomness Open Forum For 'Em ” has started. Click here to ente…" at bounding box center [517, 14] width 1021 height 15
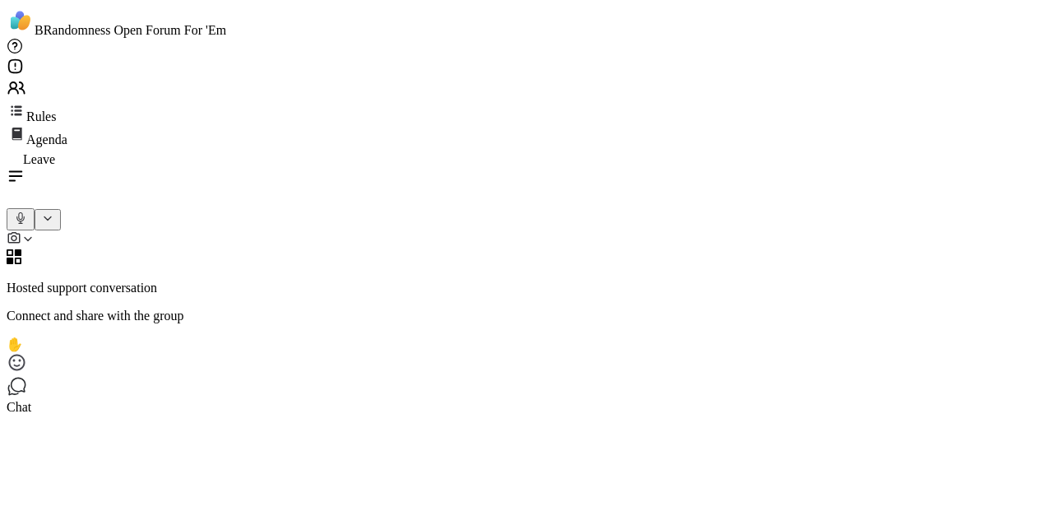
click at [885, 415] on div "Hosted support conversation Connect and share with the group ✋ Chat" at bounding box center [523, 311] width 1033 height 206
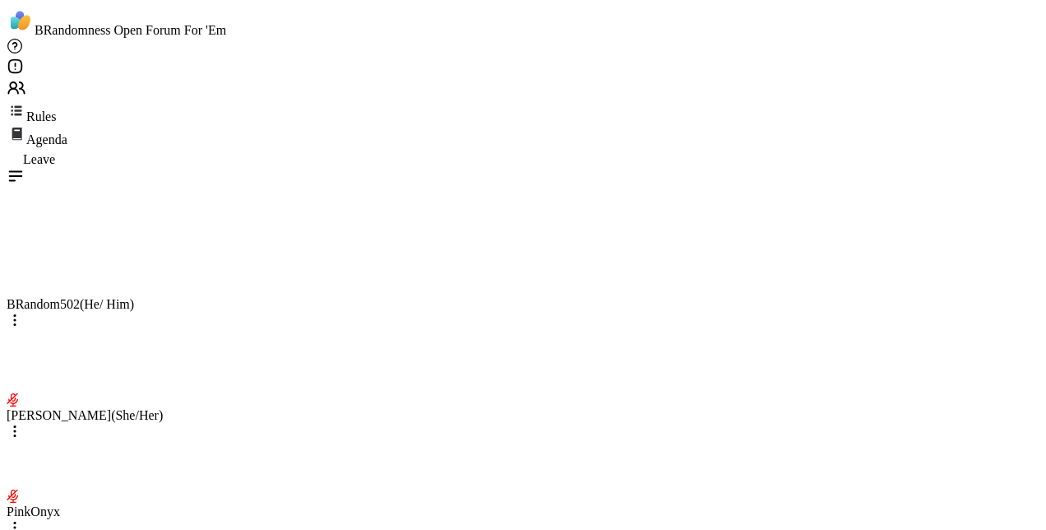
scroll to position [5242, 0]
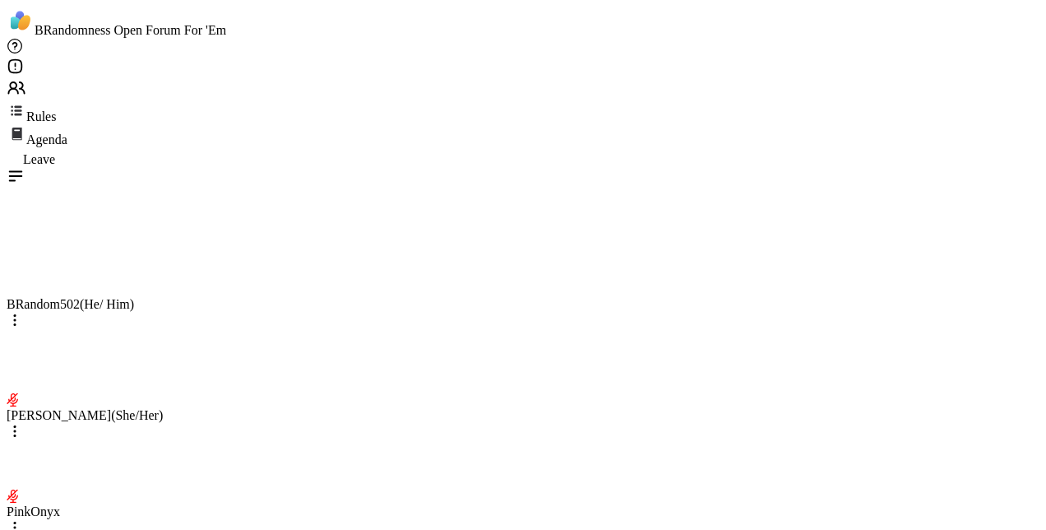
scroll to position [3687, 0]
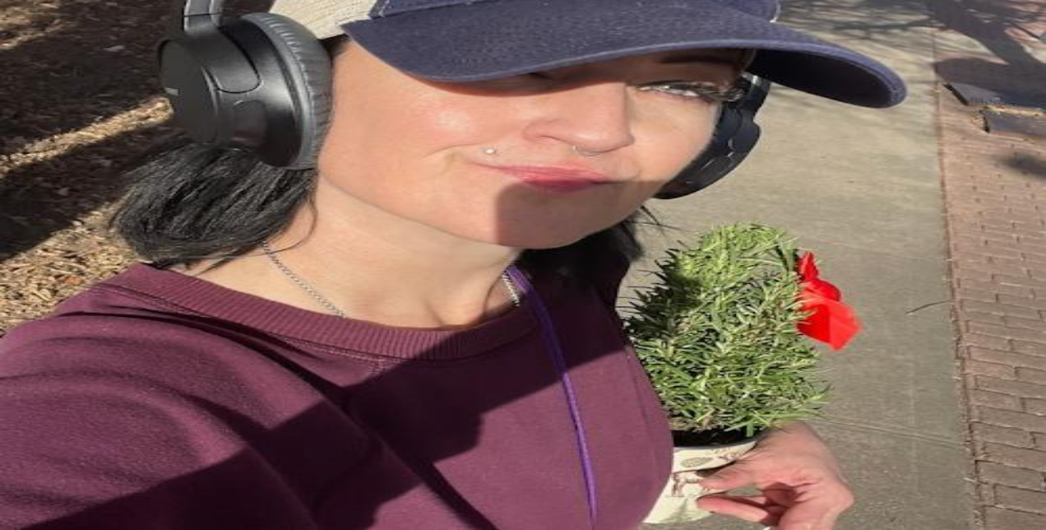
click at [55, 167] on span "Leave" at bounding box center [39, 174] width 32 height 14
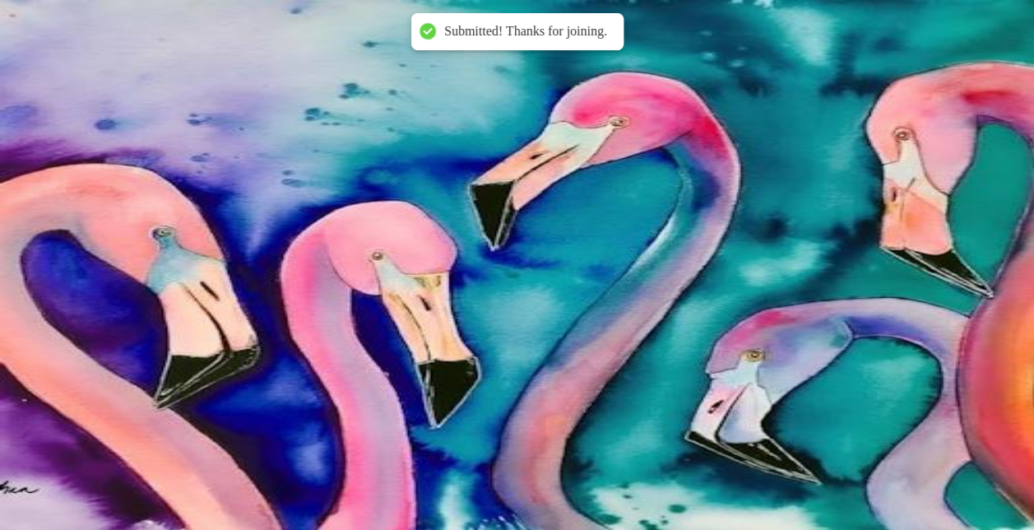
click at [132, 449] on link "Chat 2" at bounding box center [517, 471] width 1021 height 44
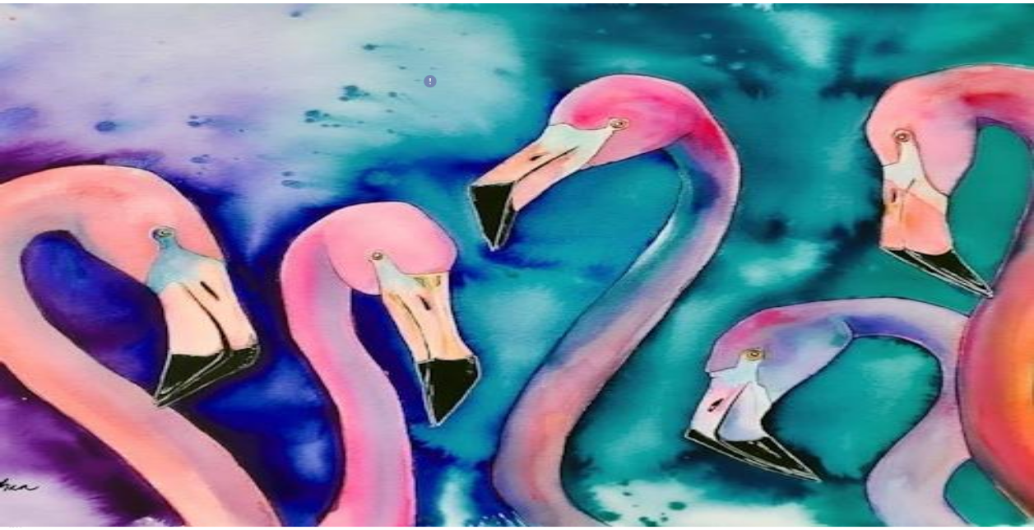
scroll to position [893, 0]
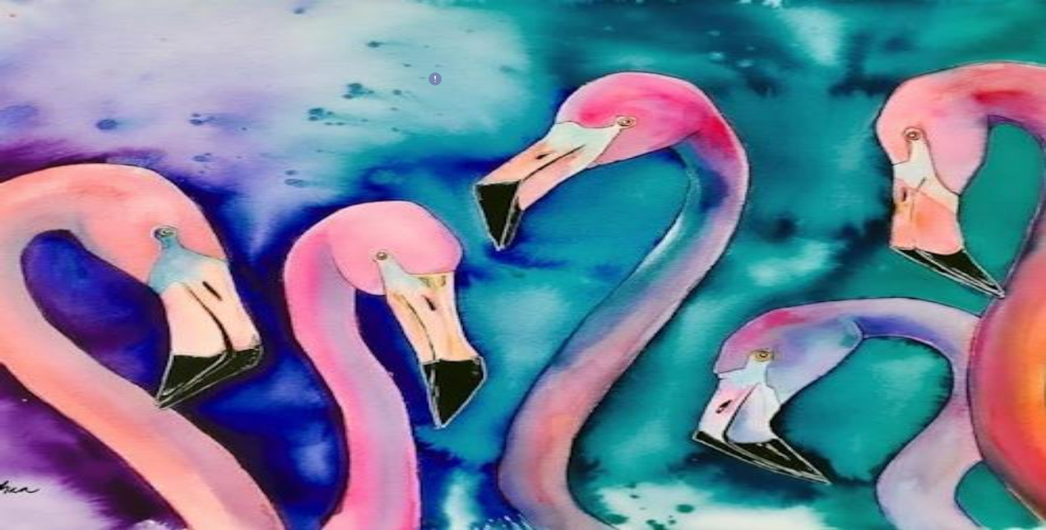
click at [123, 426] on div "Peer Sessions" at bounding box center [523, 433] width 1033 height 15
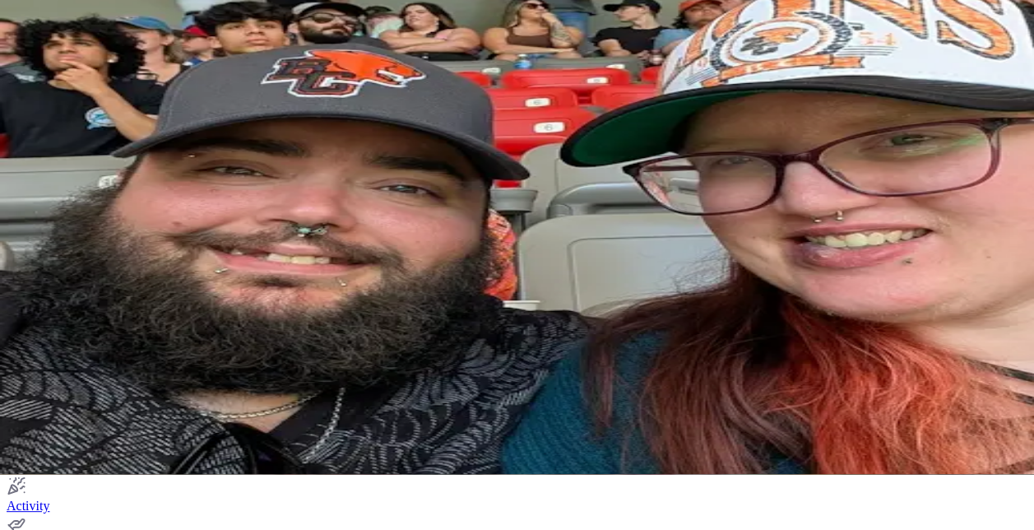
scroll to position [82, 0]
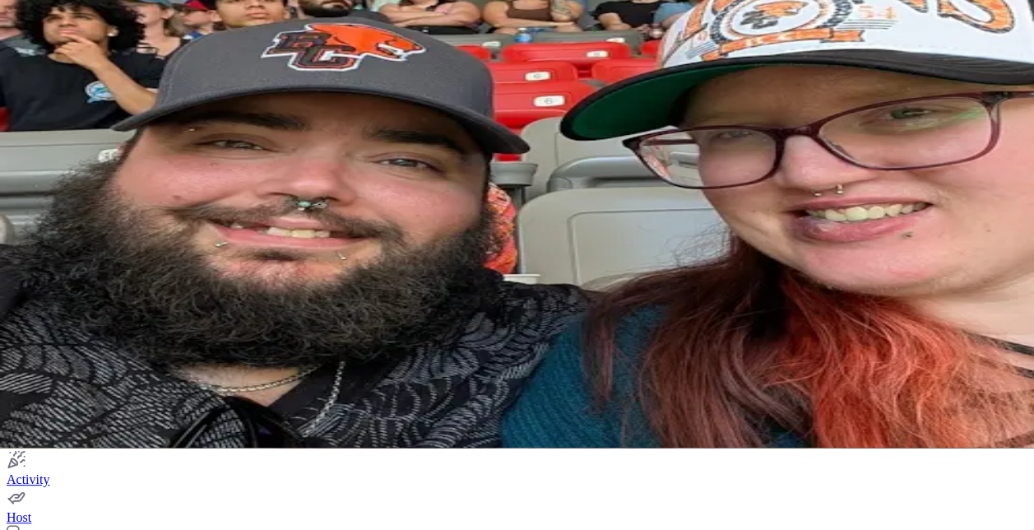
click at [130, 367] on link "Chat 3" at bounding box center [517, 389] width 1021 height 44
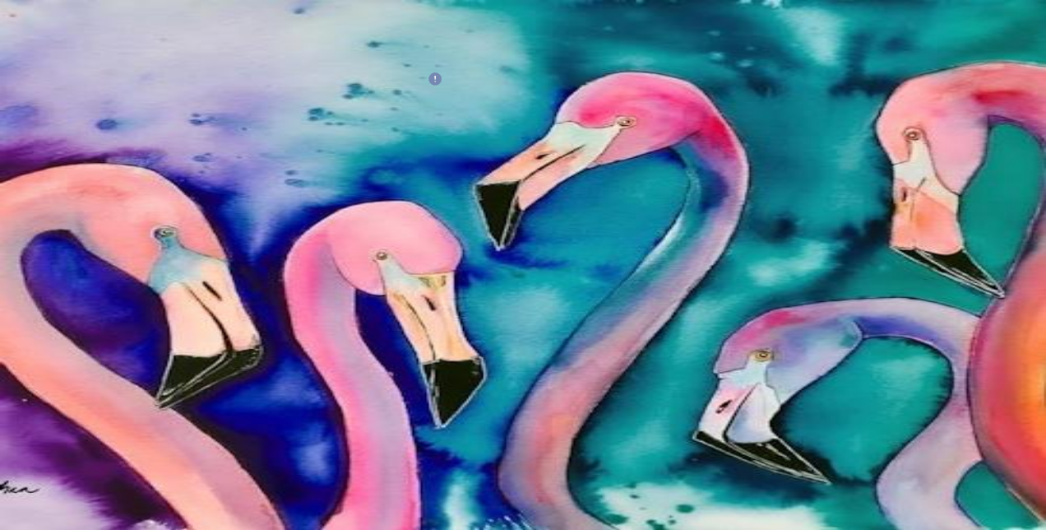
click at [133, 327] on div "Home 5 Scheduled Pro Sessions Peer Sessions Chat 2 Friends Activity Host" at bounding box center [523, 467] width 1033 height 280
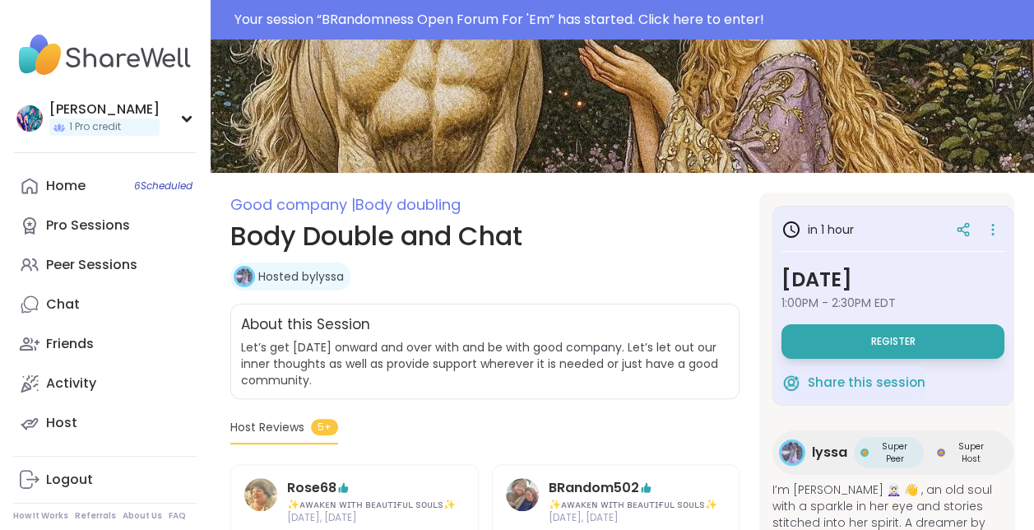
scroll to position [165, 0]
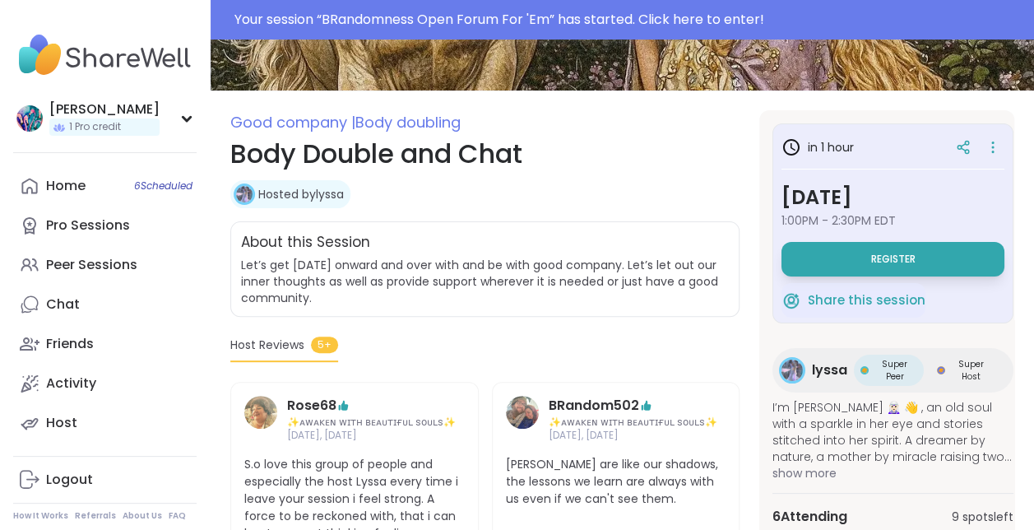
click at [791, 471] on span "show more" at bounding box center [893, 473] width 241 height 16
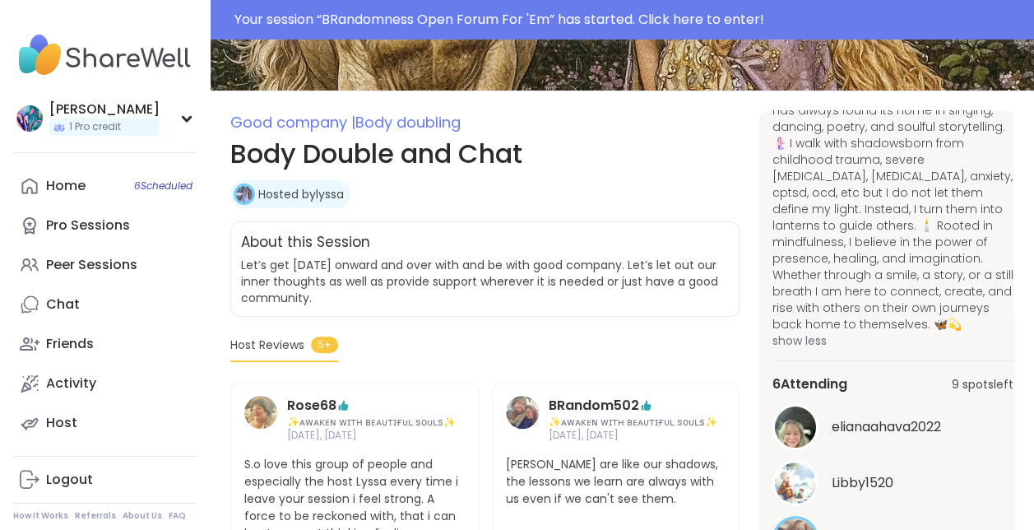
scroll to position [247, 0]
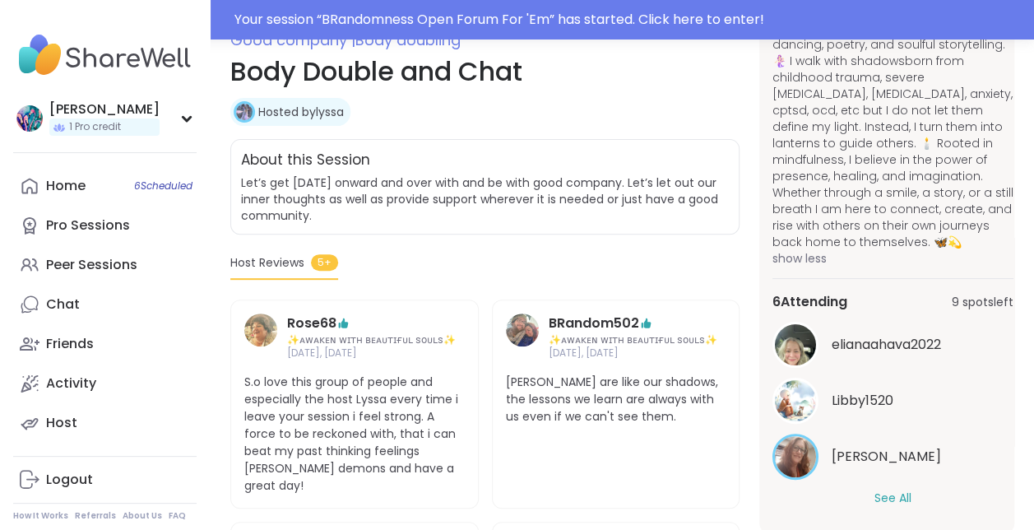
click at [879, 490] on button "See All" at bounding box center [893, 498] width 37 height 17
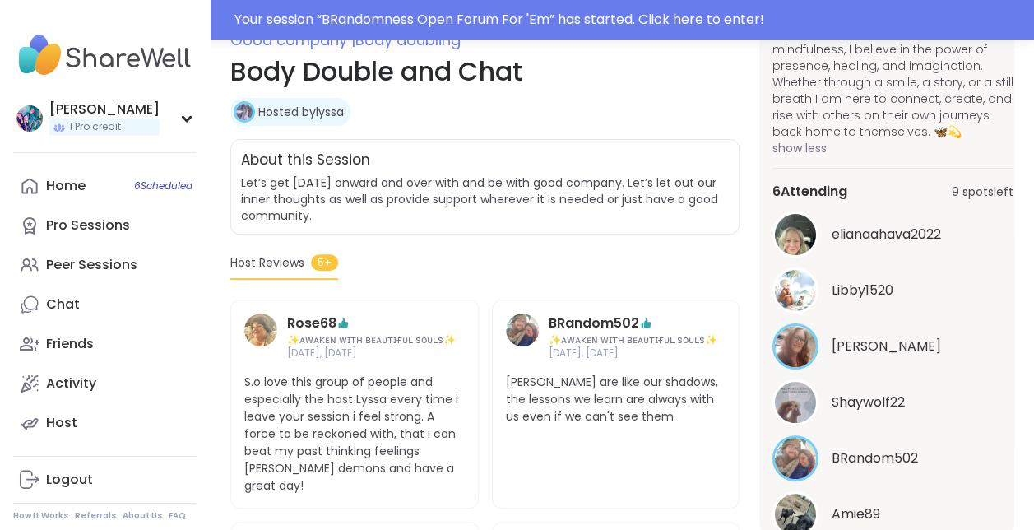
scroll to position [638, 0]
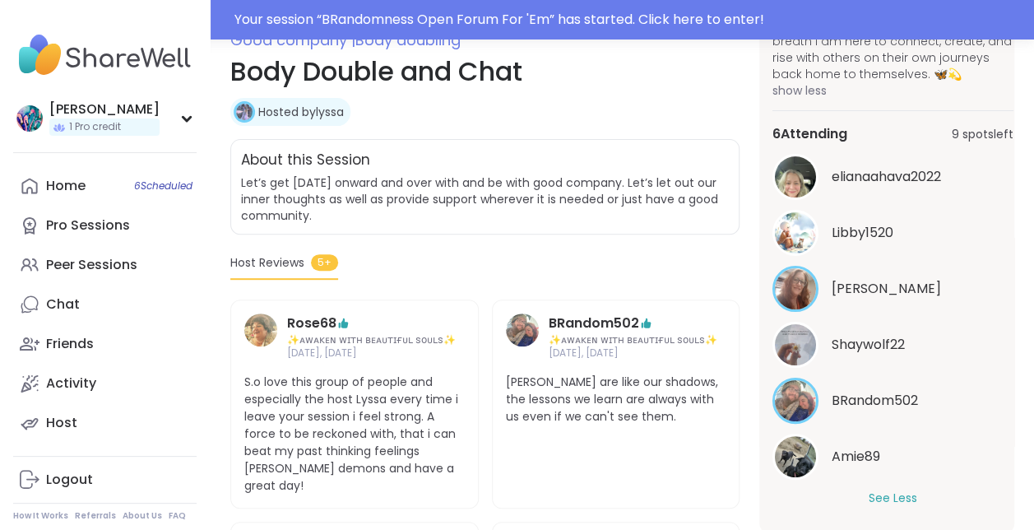
click at [882, 490] on button "See Less" at bounding box center [893, 498] width 49 height 17
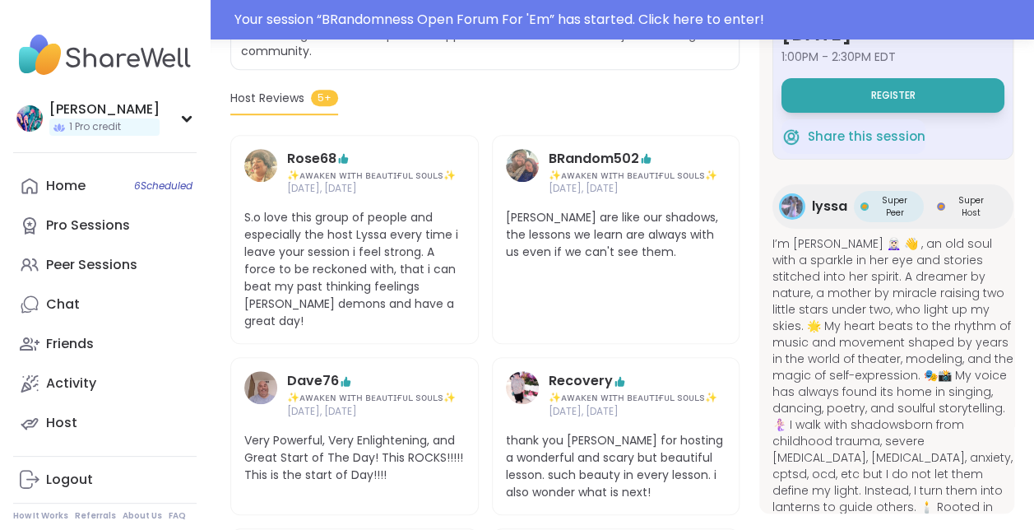
scroll to position [0, 0]
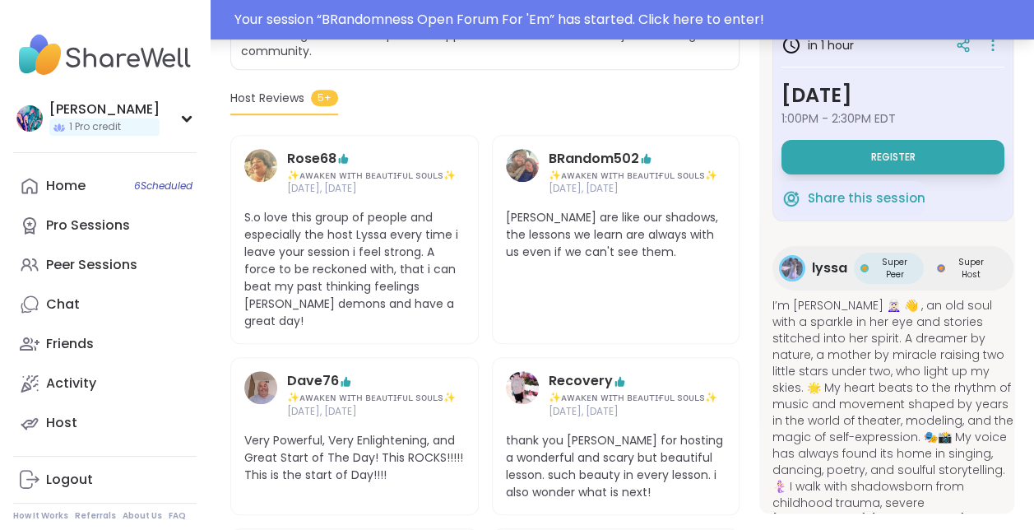
click at [755, 19] on div "Your session “ BRandomness Open Forum For 'Em ” has started. Click here to ente…" at bounding box center [629, 20] width 790 height 20
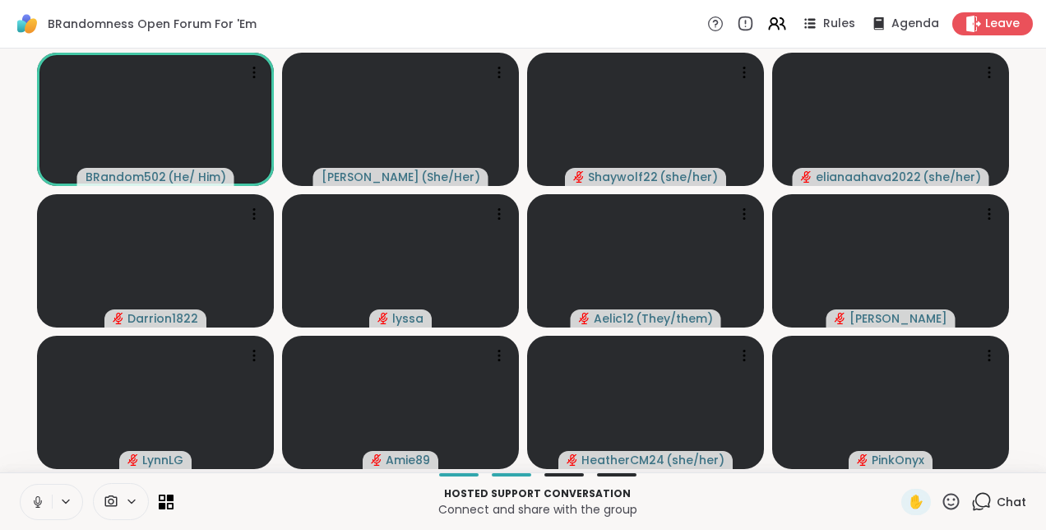
click at [696, 507] on p "Connect and share with the group" at bounding box center [537, 509] width 708 height 16
click at [43, 502] on icon at bounding box center [37, 501] width 15 height 15
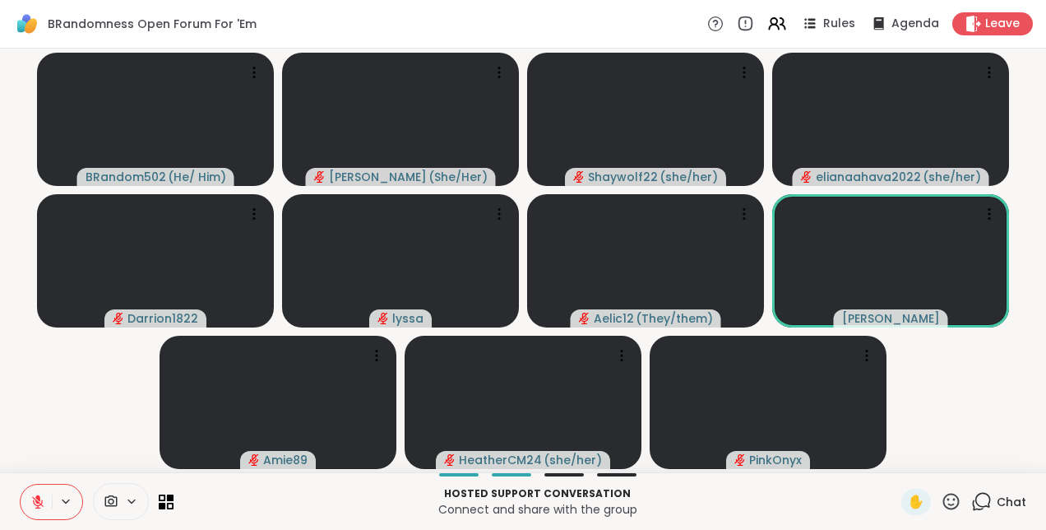
click at [941, 503] on icon at bounding box center [951, 501] width 21 height 21
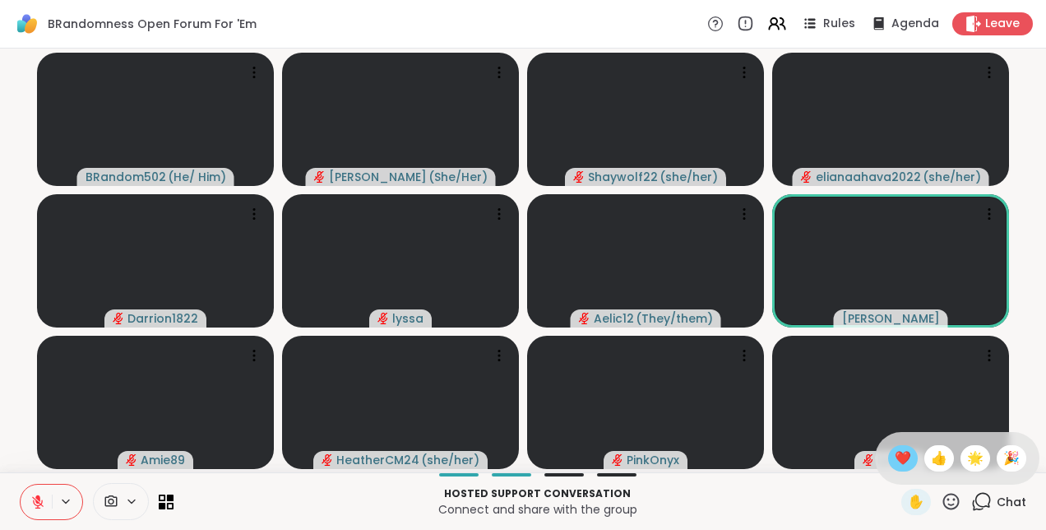
click at [895, 462] on span "❤️" at bounding box center [903, 458] width 16 height 20
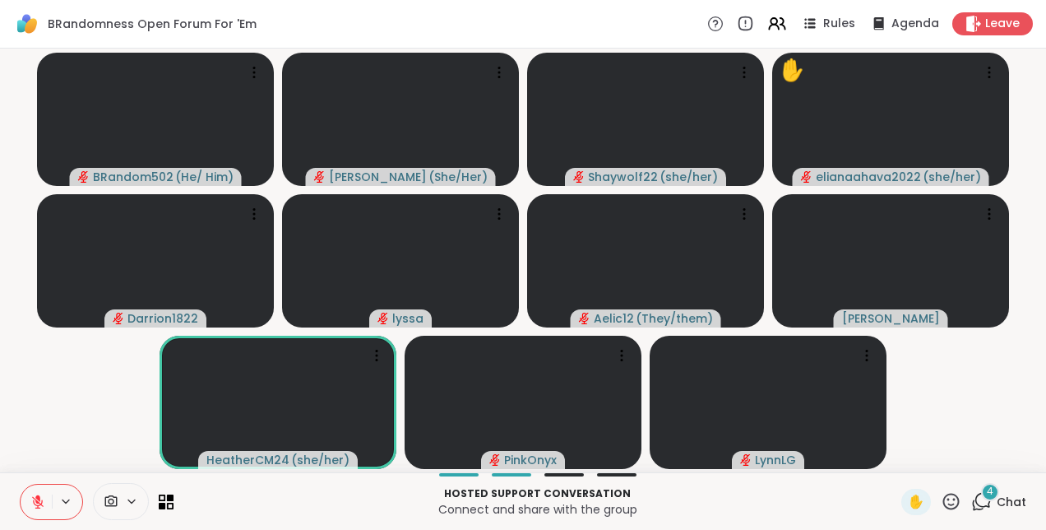
click at [987, 494] on span "4" at bounding box center [990, 492] width 7 height 14
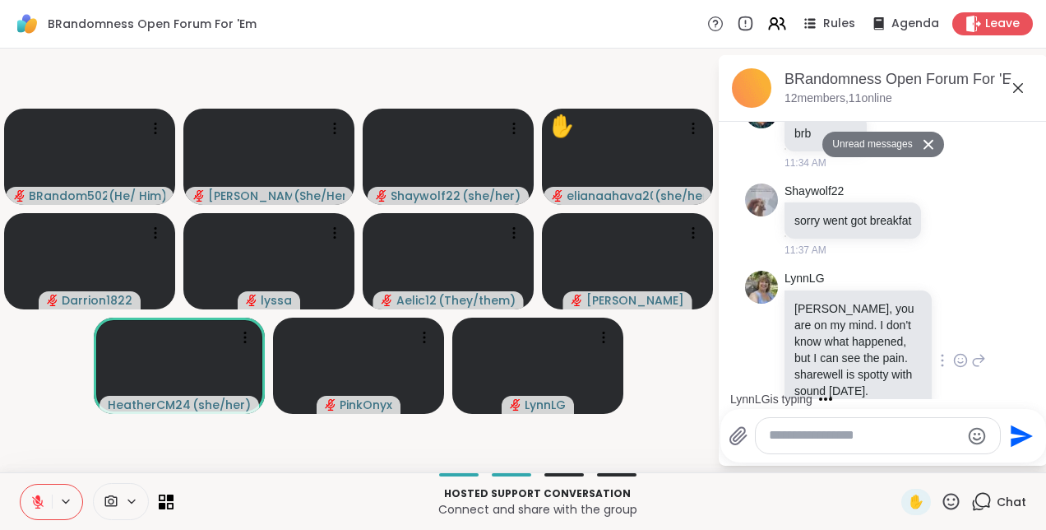
scroll to position [4510, 0]
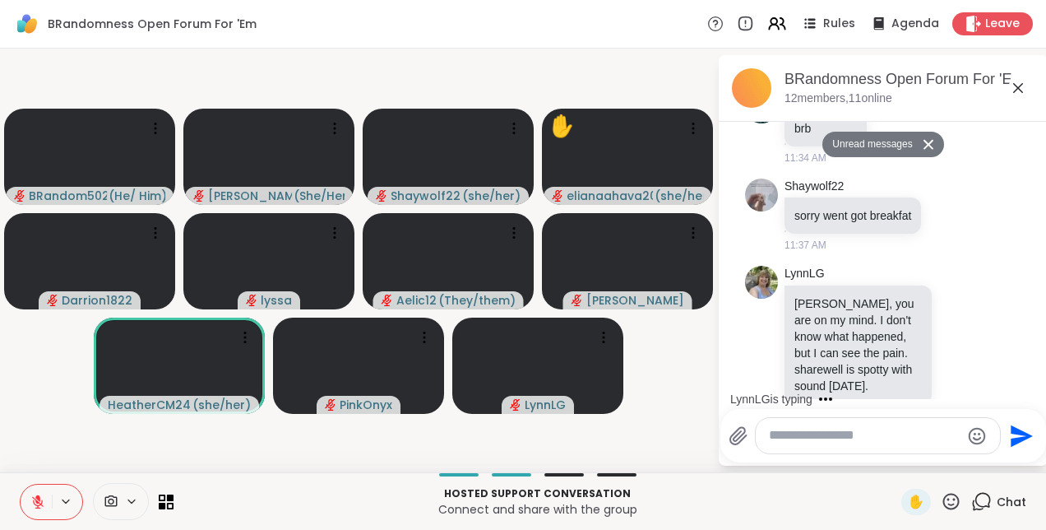
click at [838, 434] on textarea "Type your message" at bounding box center [865, 435] width 192 height 17
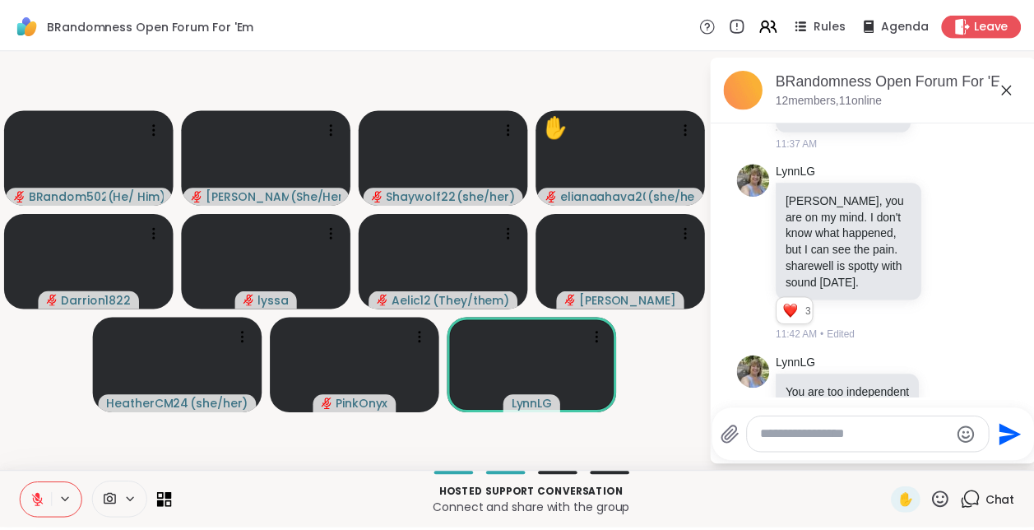
scroll to position [4598, 0]
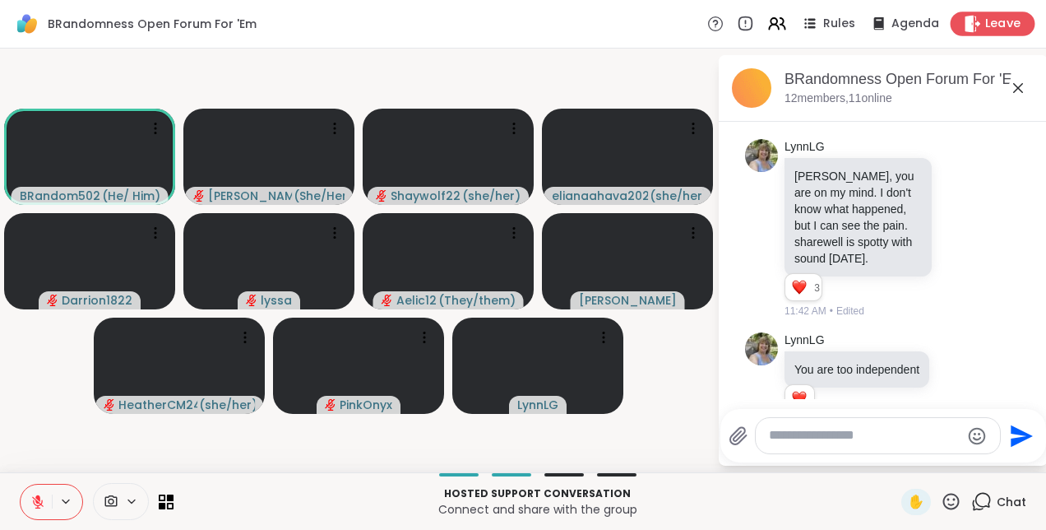
click at [951, 23] on div "Leave" at bounding box center [993, 24] width 85 height 24
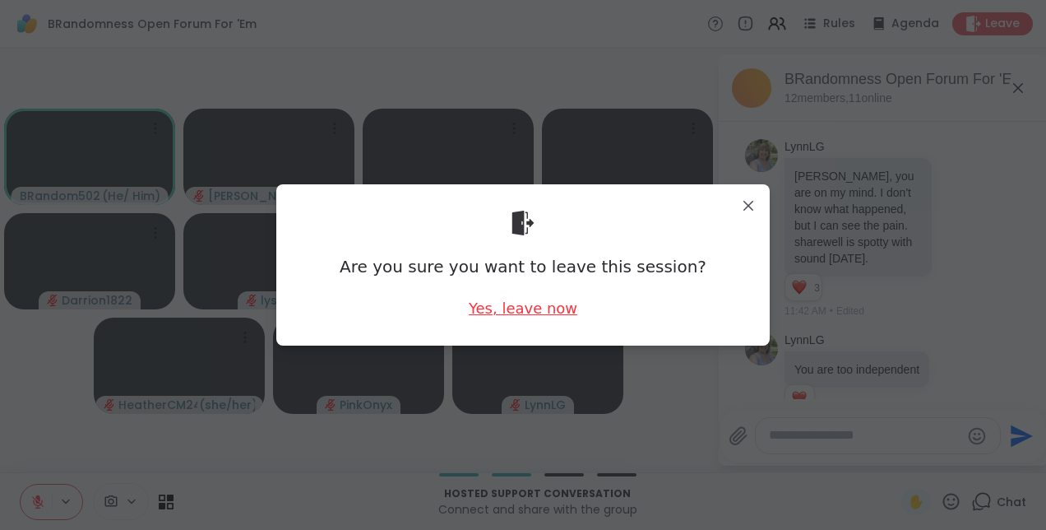
click at [474, 309] on div "Yes, leave now" at bounding box center [523, 308] width 109 height 21
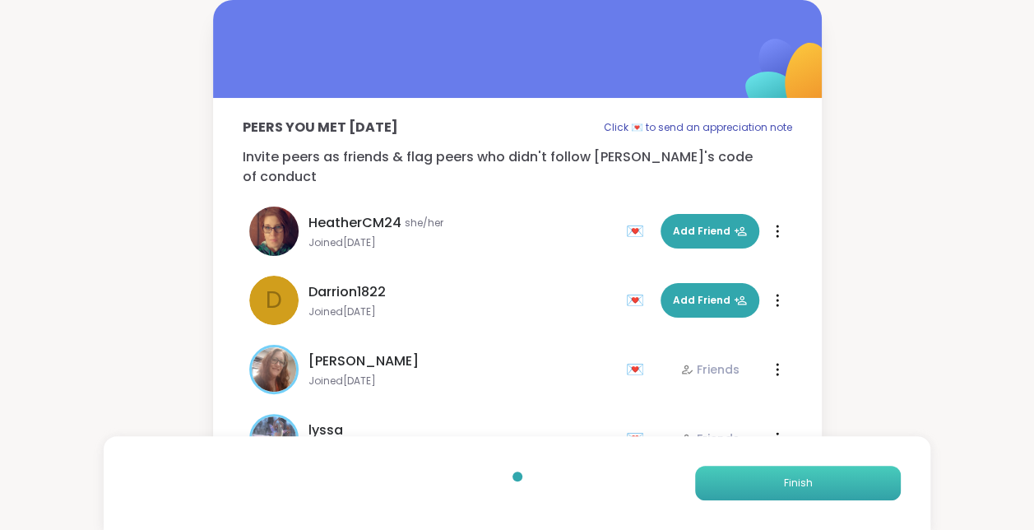
click at [730, 483] on button "Finish" at bounding box center [798, 483] width 206 height 35
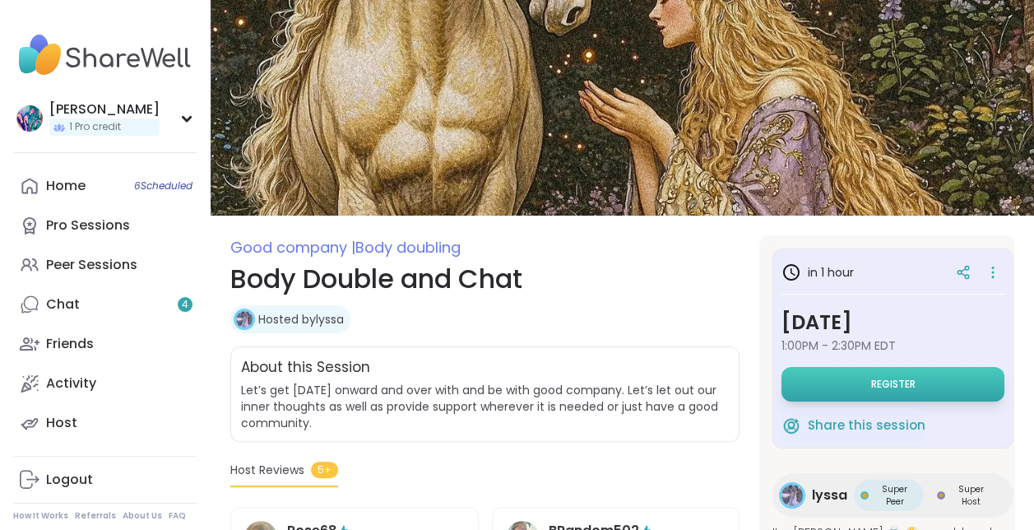
click at [819, 375] on button "Register" at bounding box center [893, 384] width 223 height 35
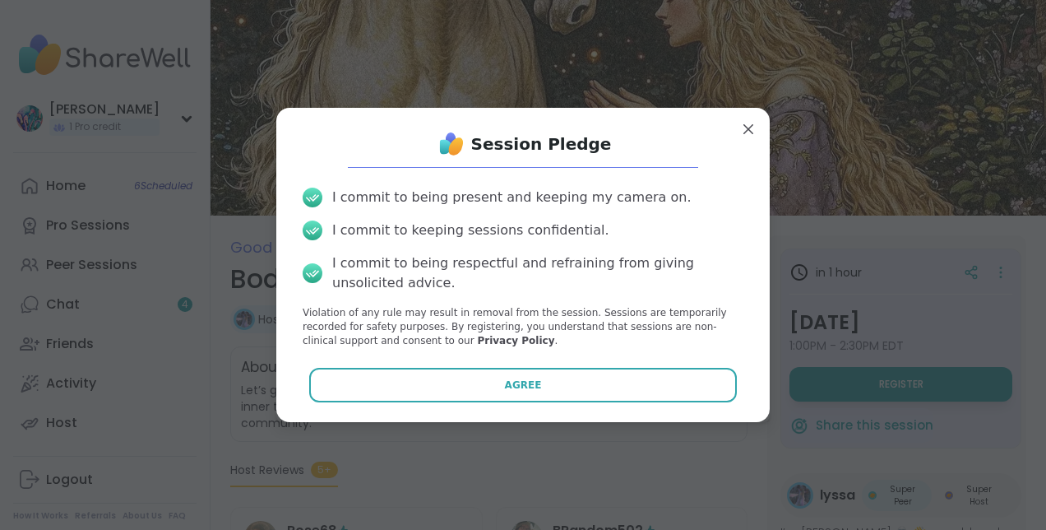
click at [662, 360] on div "I commit to being present and keeping my camera on. I commit to keeping session…" at bounding box center [523, 267] width 467 height 186
click at [661, 370] on button "Agree" at bounding box center [523, 385] width 429 height 35
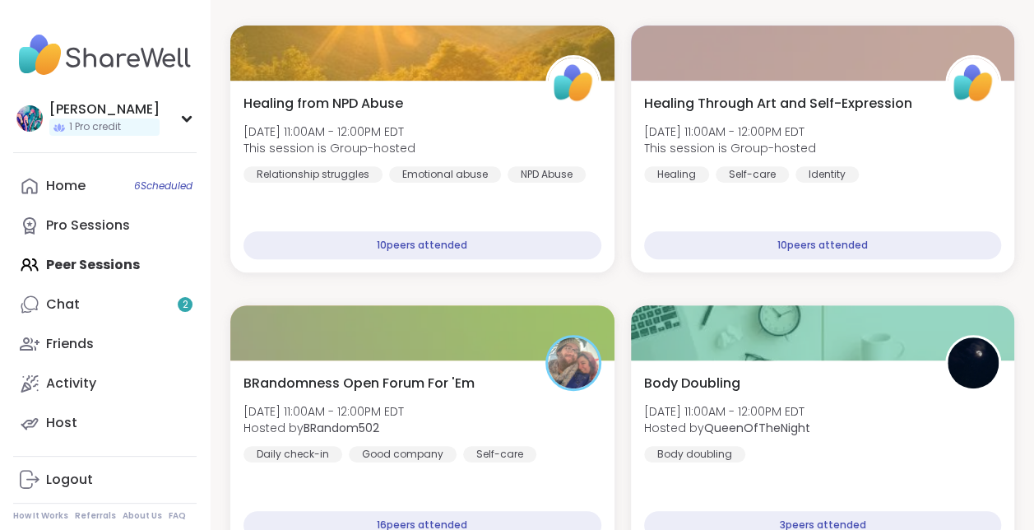
scroll to position [329, 0]
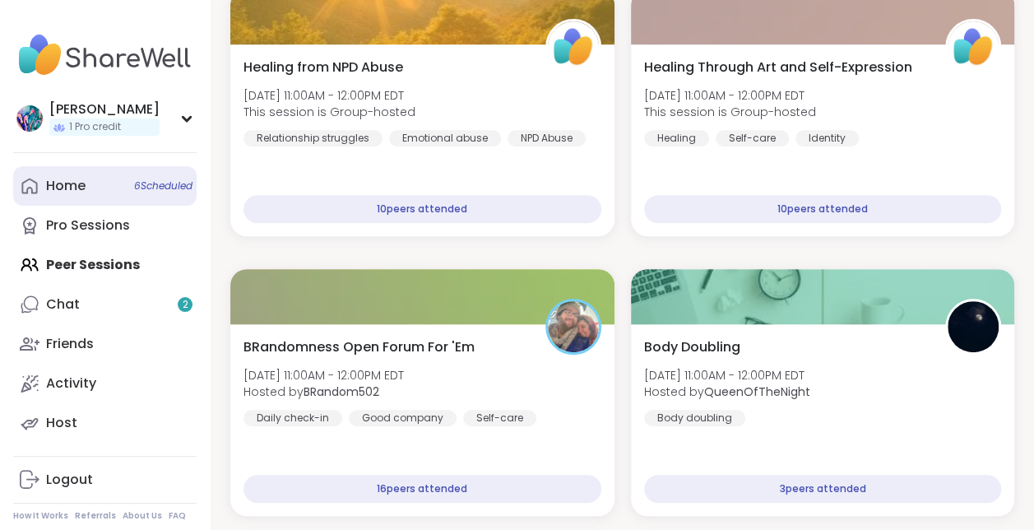
click at [137, 180] on span "6 Scheduled" at bounding box center [163, 185] width 58 height 13
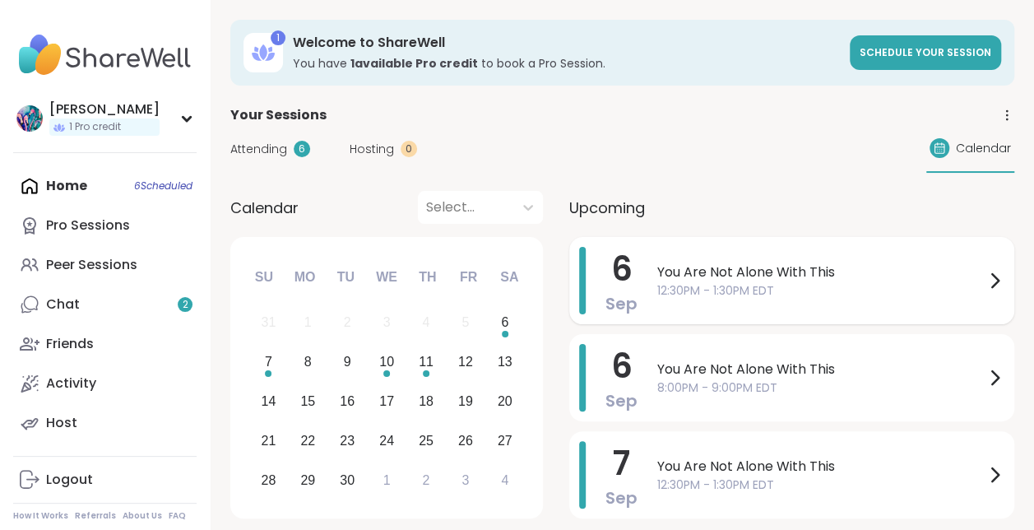
click at [700, 262] on span "You Are Not Alone With This" at bounding box center [820, 272] width 327 height 20
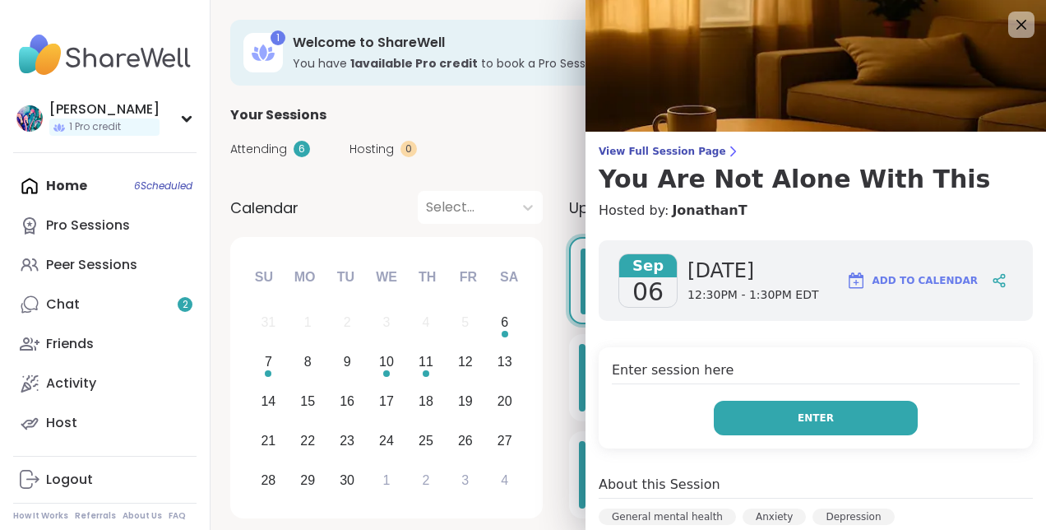
click at [771, 408] on button "Enter" at bounding box center [816, 418] width 204 height 35
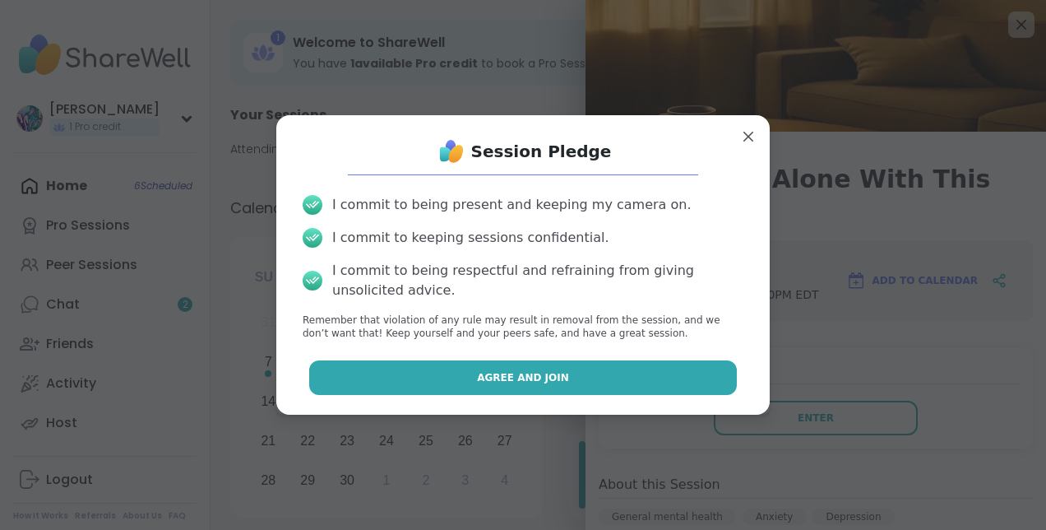
click at [683, 387] on button "Agree and Join" at bounding box center [523, 377] width 429 height 35
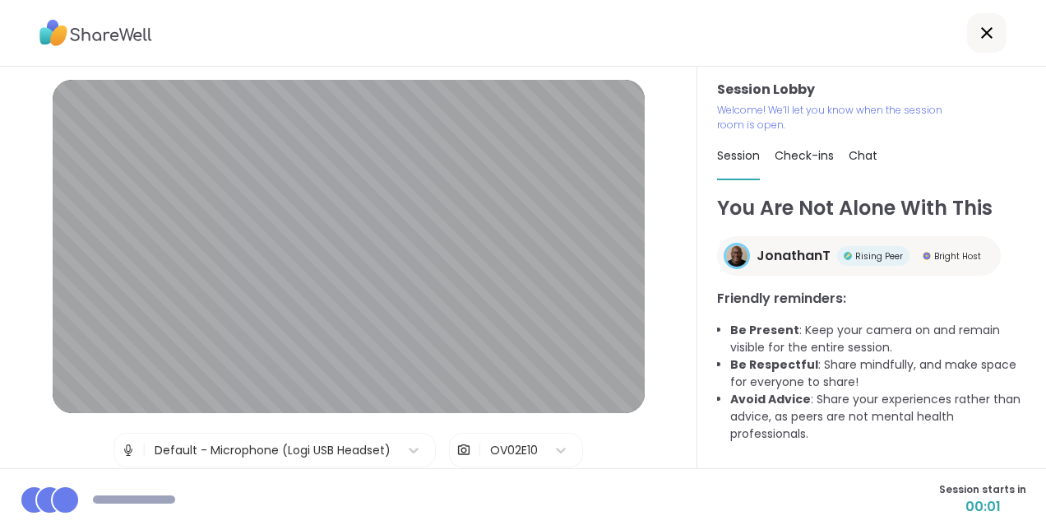
scroll to position [59, 0]
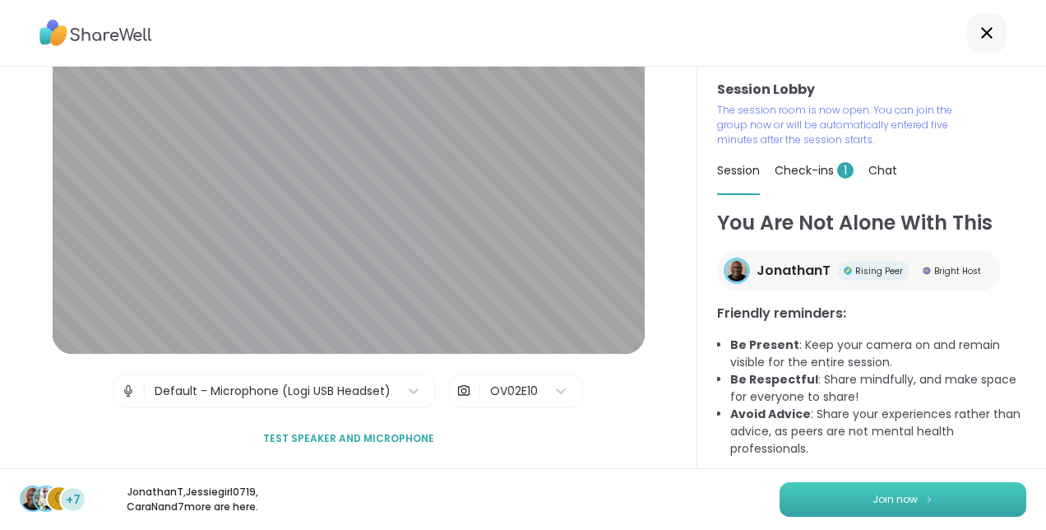
click at [894, 500] on span "Join now" at bounding box center [895, 499] width 45 height 15
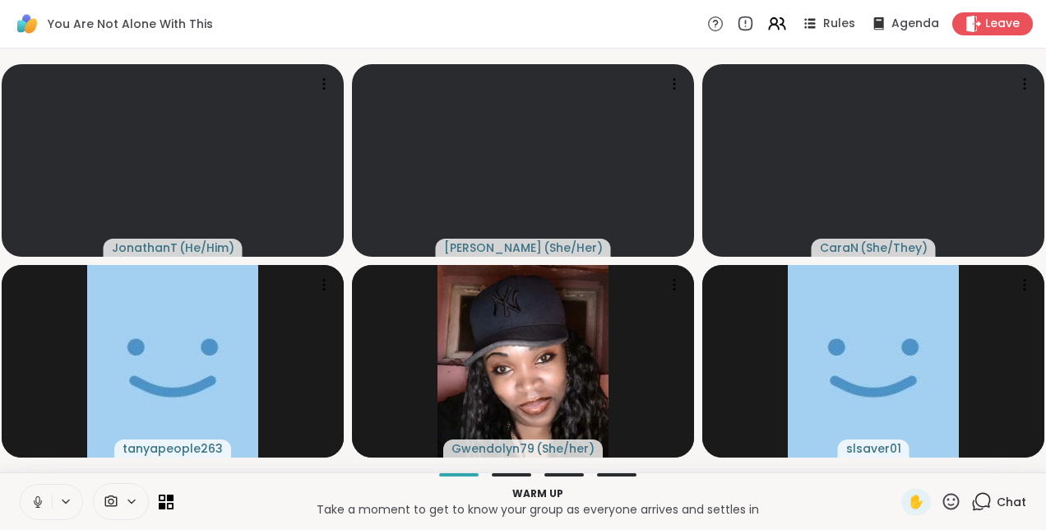
click at [44, 499] on icon at bounding box center [37, 501] width 15 height 15
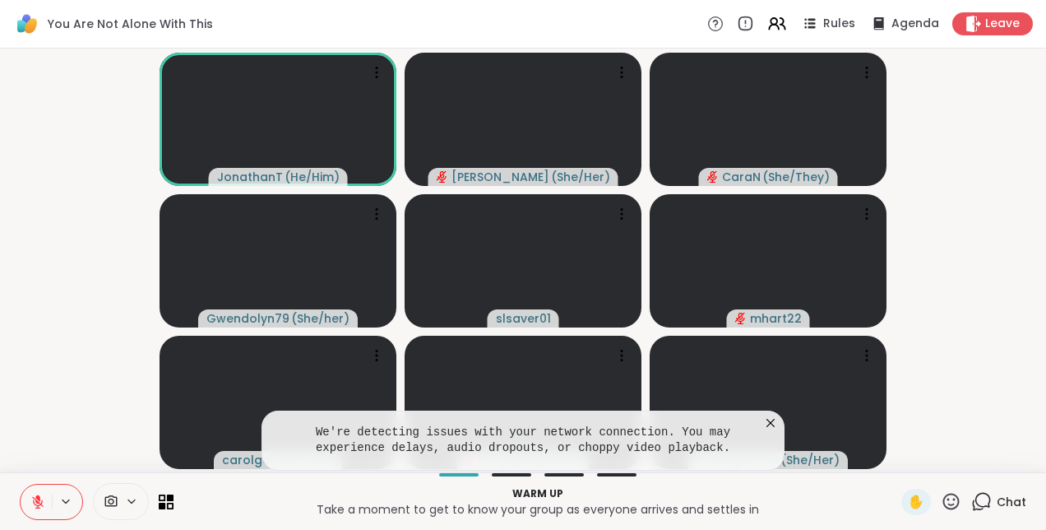
click at [766, 424] on icon at bounding box center [771, 423] width 16 height 16
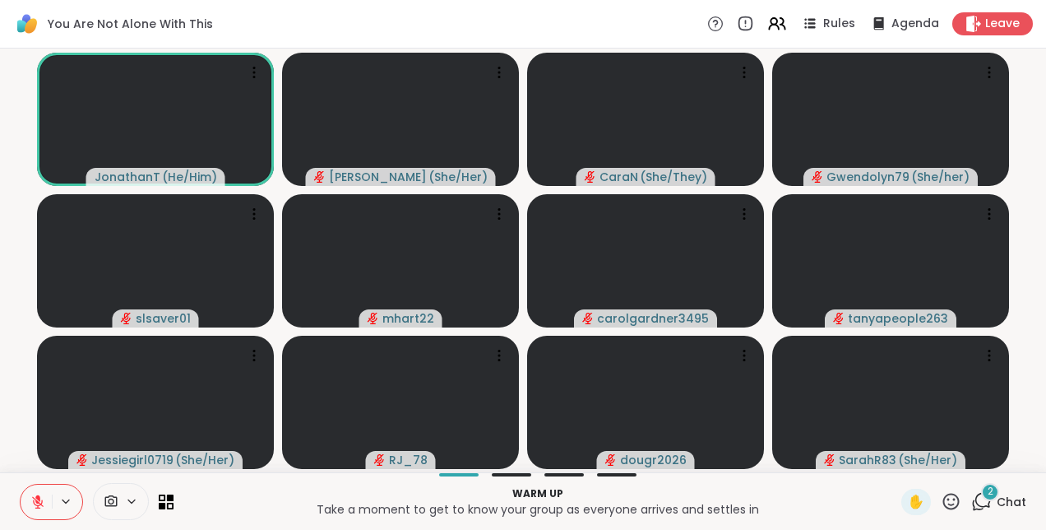
click at [972, 500] on icon at bounding box center [982, 501] width 21 height 21
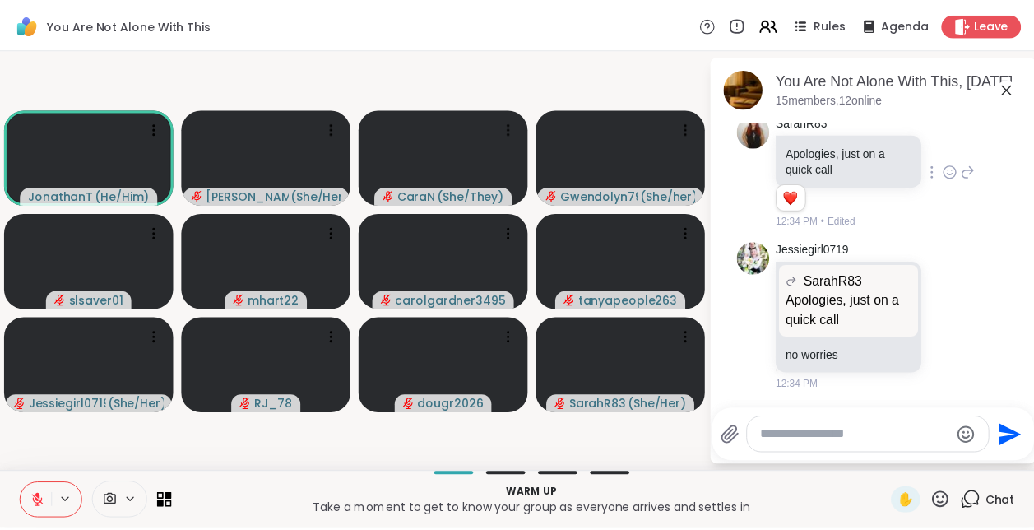
scroll to position [2257, 0]
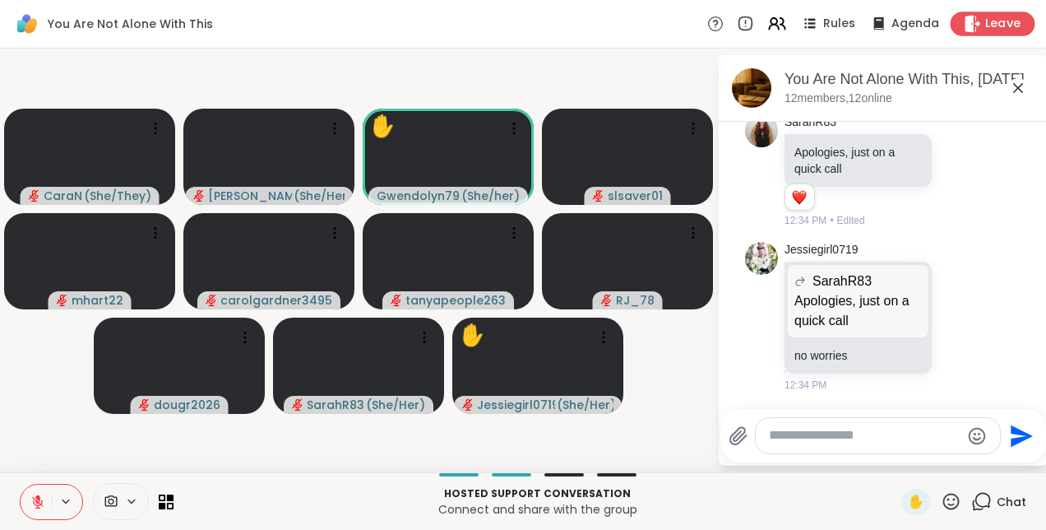
click at [951, 16] on div "Leave" at bounding box center [993, 24] width 85 height 24
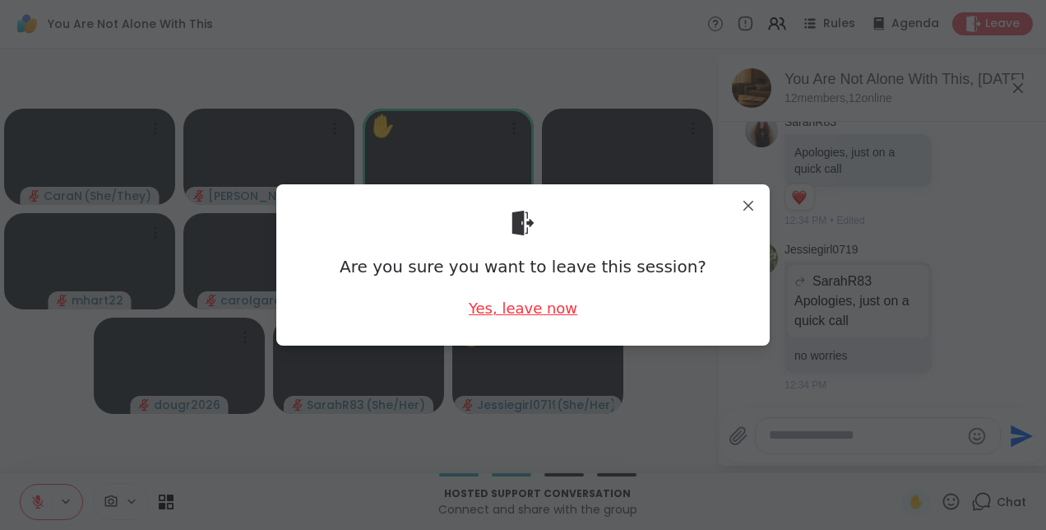
click at [541, 308] on div "Yes, leave now" at bounding box center [523, 308] width 109 height 21
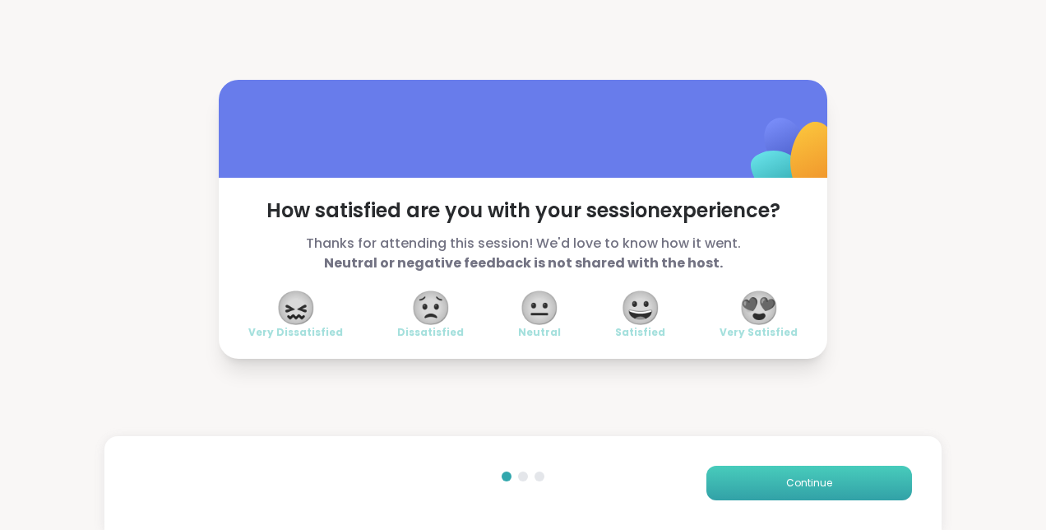
click at [742, 485] on button "Continue" at bounding box center [810, 483] width 206 height 35
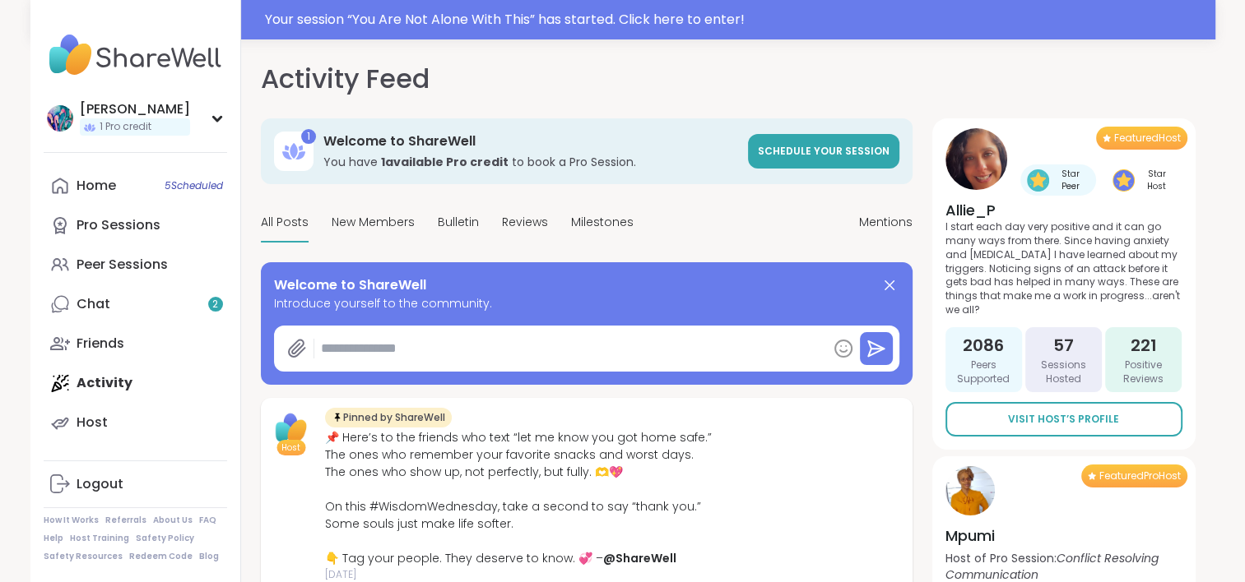
type textarea "*"
